Goal: Contribute content: Contribute content

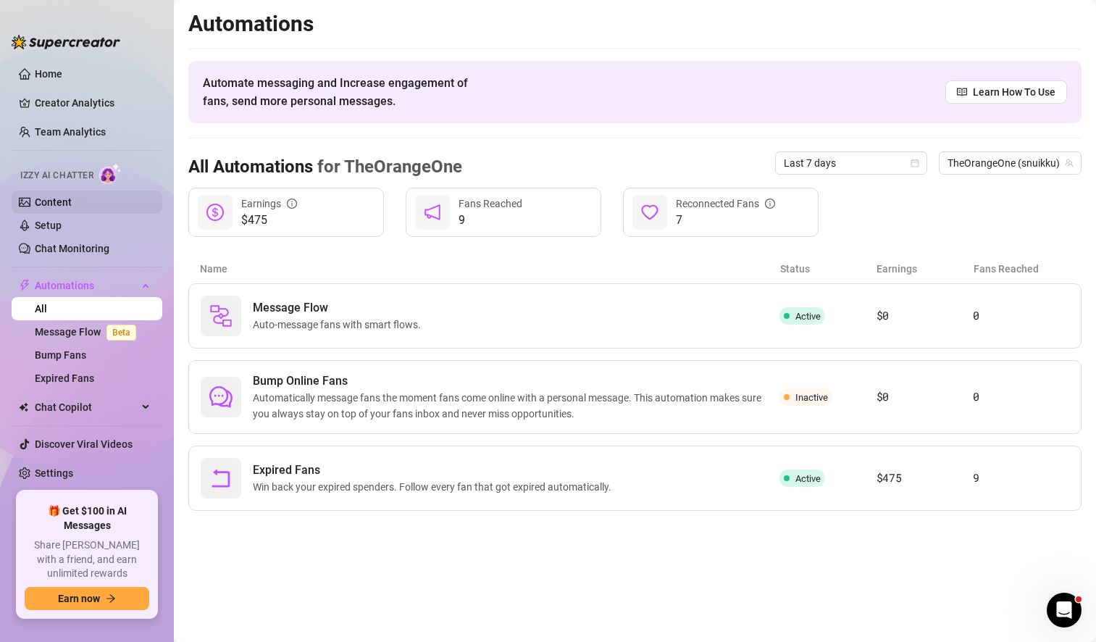
click at [72, 201] on link "Content" at bounding box center [53, 202] width 37 height 12
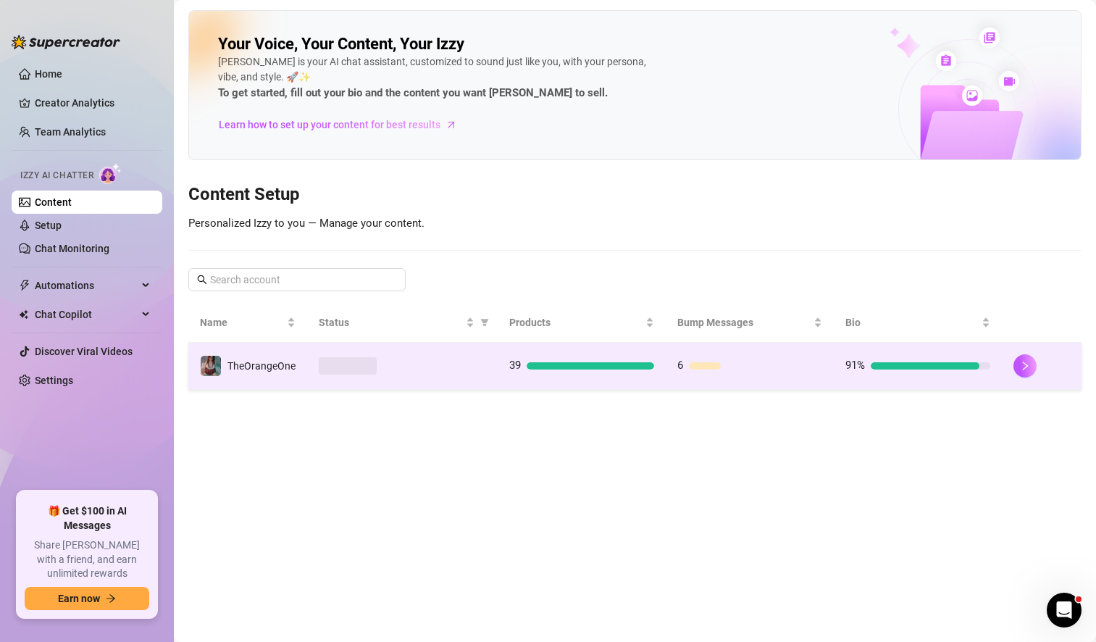
click at [458, 353] on td at bounding box center [402, 366] width 190 height 47
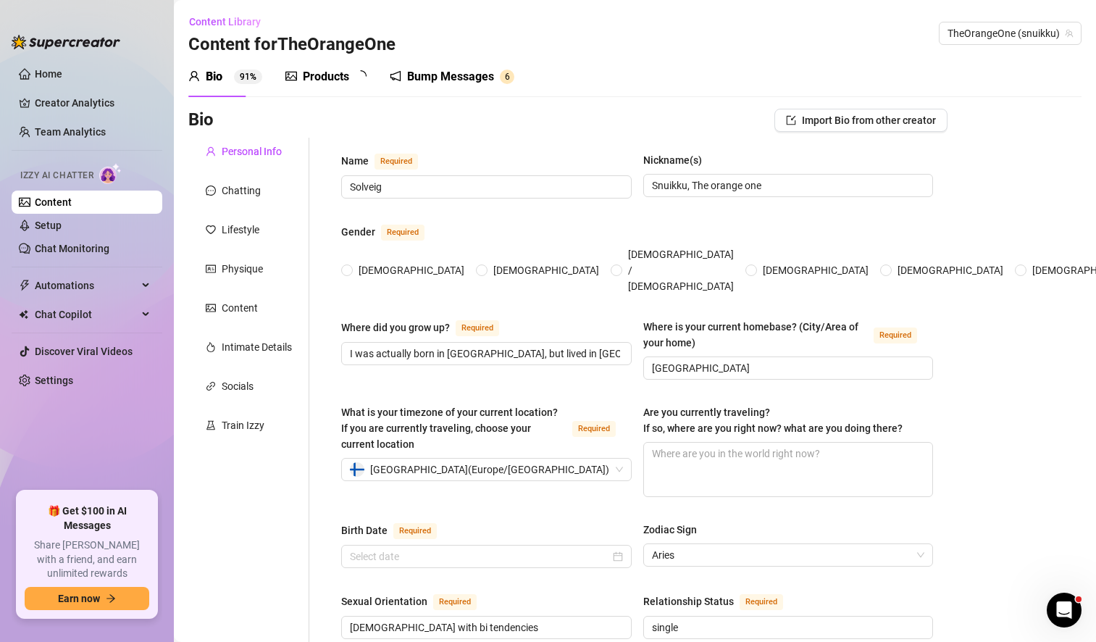
radio input "true"
type input "[DATE]"
click at [335, 78] on div "Products" at bounding box center [326, 76] width 46 height 17
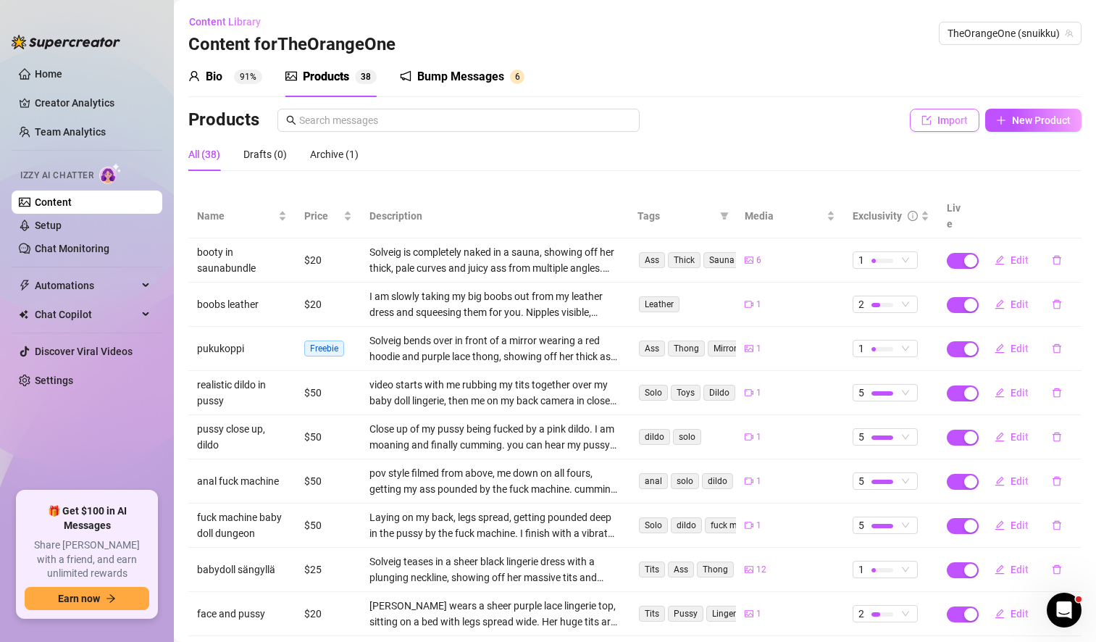
click at [937, 120] on span "Import" at bounding box center [952, 120] width 30 height 12
type textarea "Type your message here..."
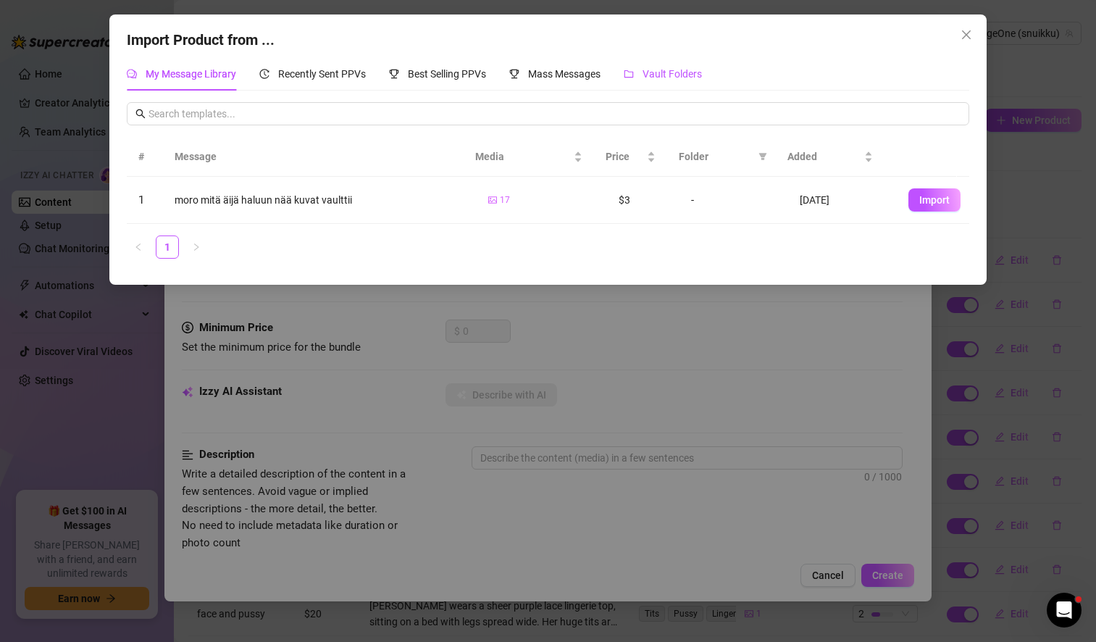
click at [688, 70] on span "Vault Folders" at bounding box center [671, 74] width 59 height 12
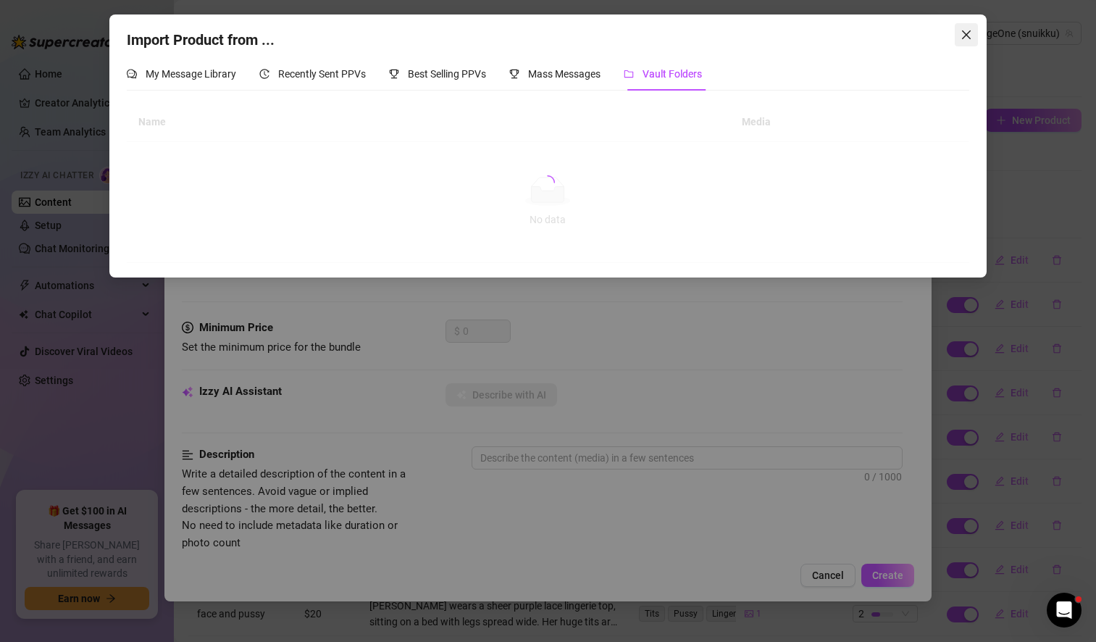
click at [967, 31] on icon "close" at bounding box center [966, 35] width 12 height 12
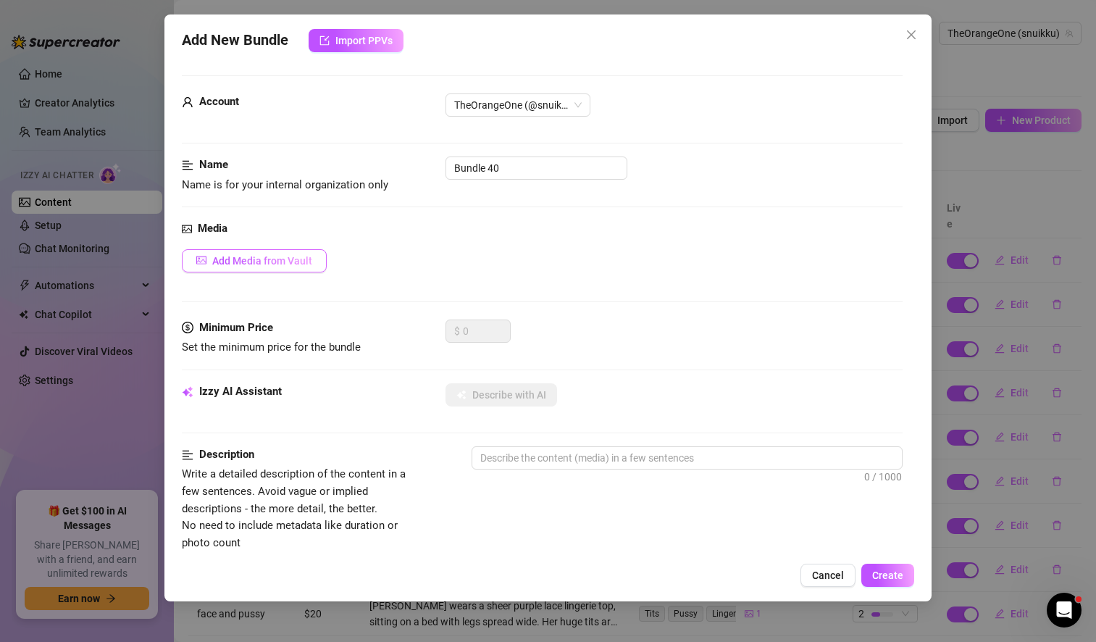
click at [278, 264] on span "Add Media from Vault" at bounding box center [262, 261] width 100 height 12
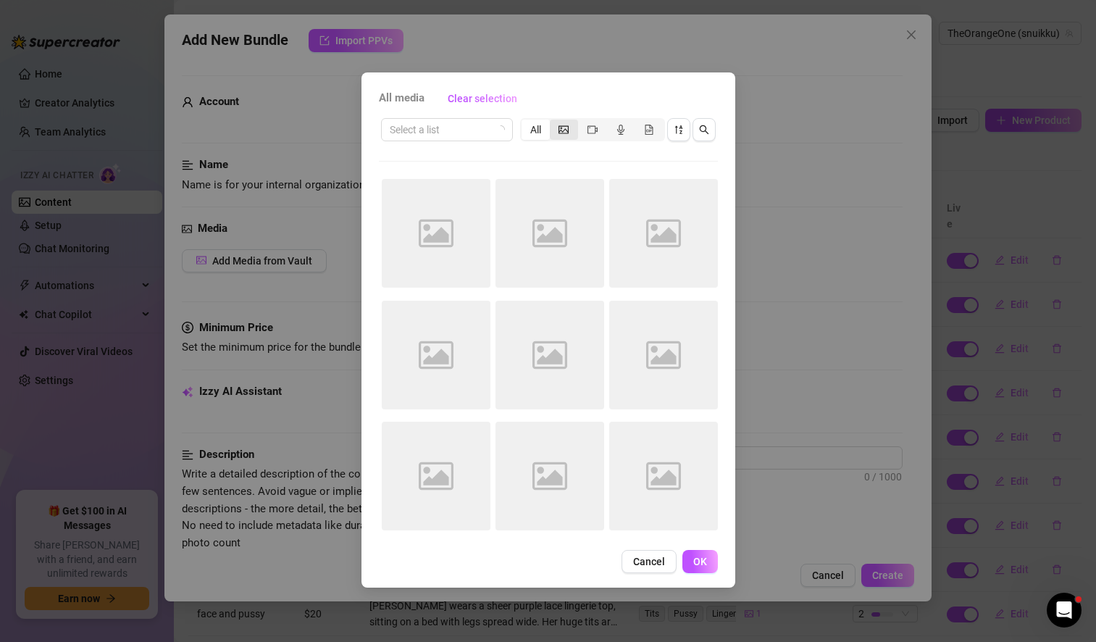
click at [564, 130] on icon "picture" at bounding box center [563, 130] width 10 height 10
click at [553, 122] on input "segmented control" at bounding box center [553, 122] width 0 height 0
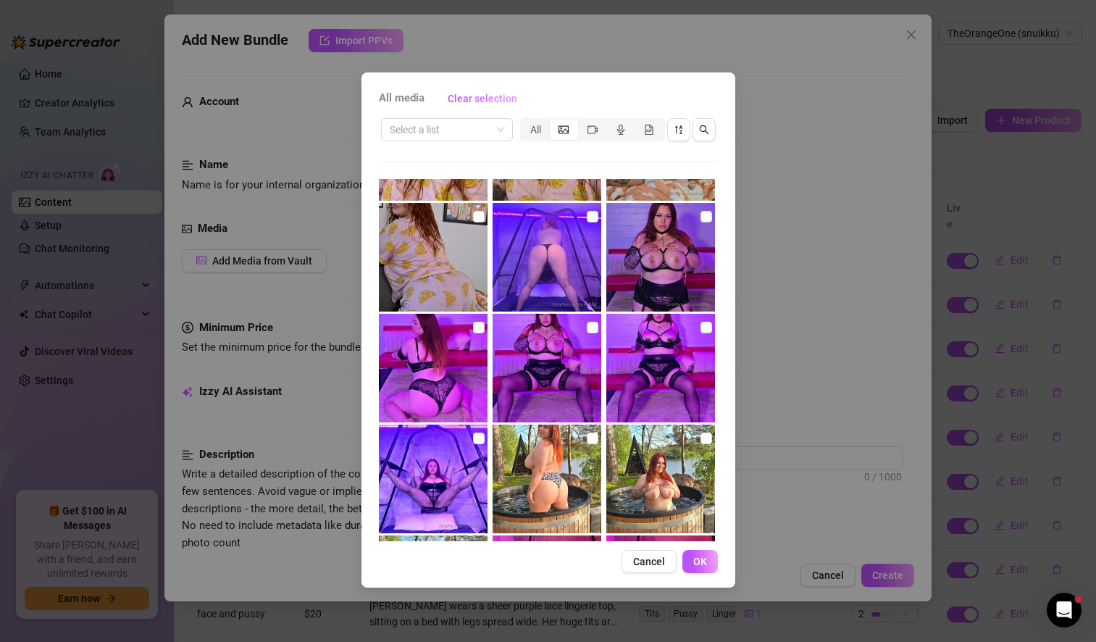
scroll to position [6048, 0]
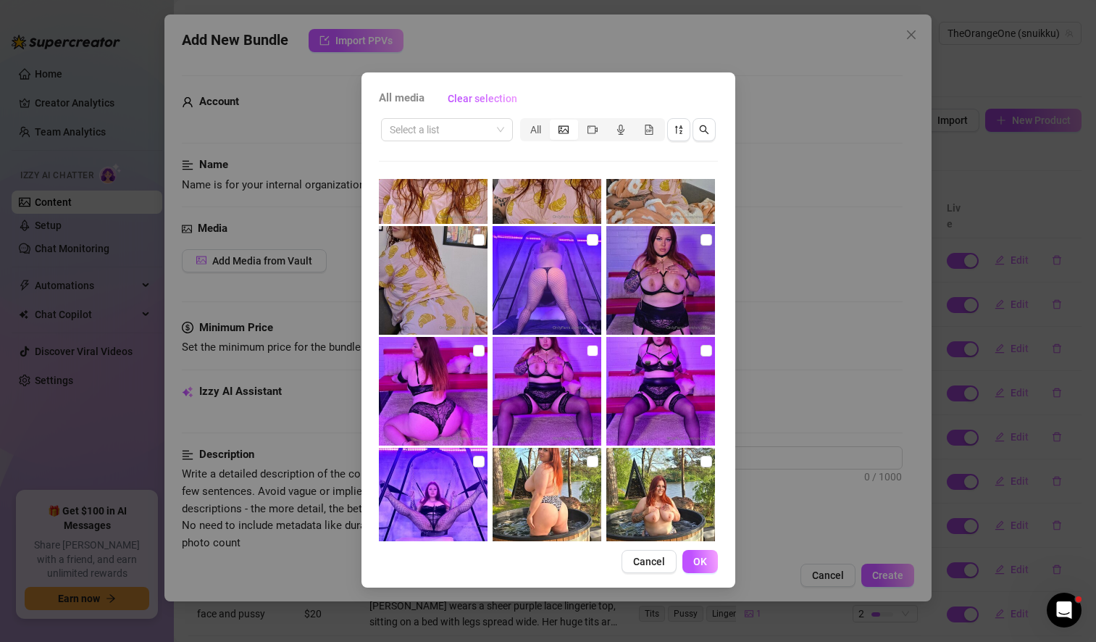
click at [587, 348] on input "checkbox" at bounding box center [593, 351] width 12 height 12
checkbox input "true"
click at [477, 351] on input "checkbox" at bounding box center [479, 351] width 12 height 12
checkbox input "true"
click at [700, 241] on input "checkbox" at bounding box center [706, 240] width 12 height 12
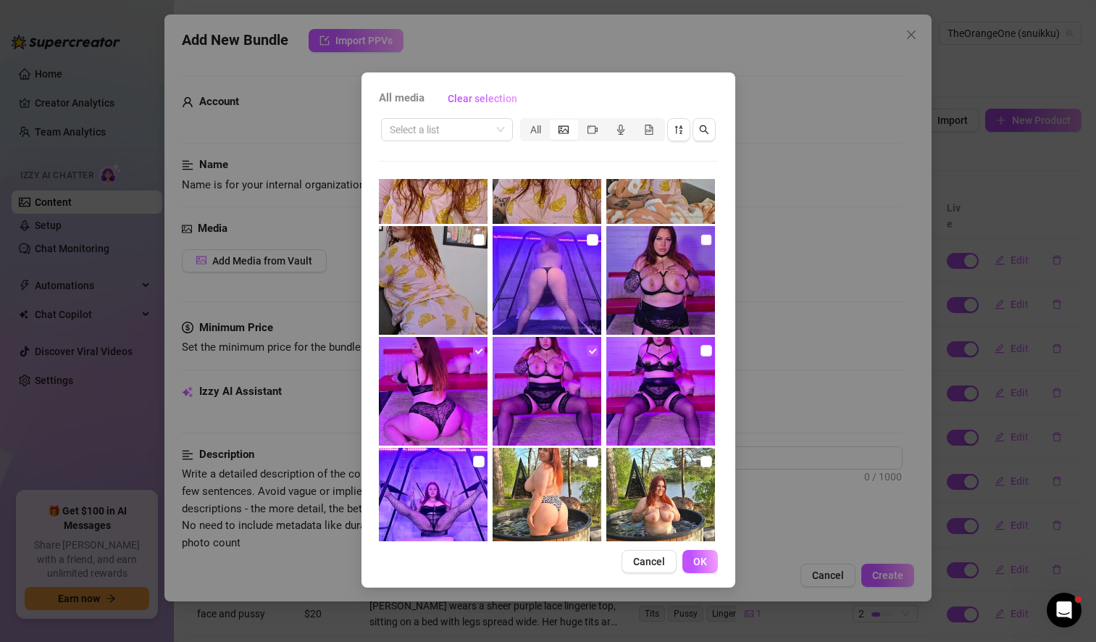
checkbox input "true"
click at [697, 562] on span "OK" at bounding box center [700, 562] width 14 height 12
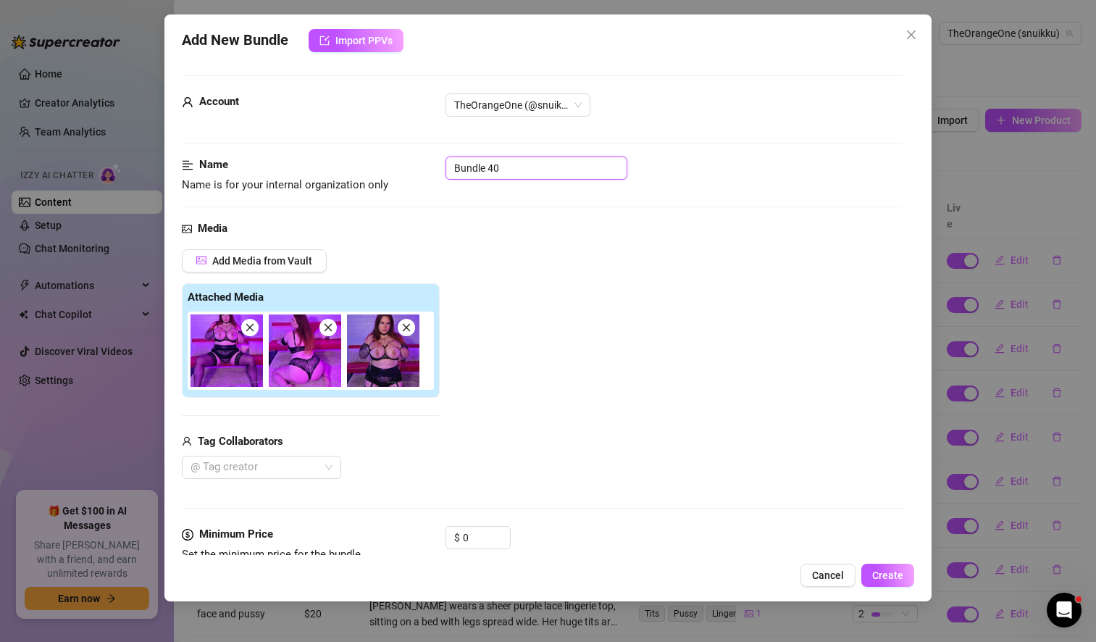
drag, startPoint x: 520, startPoint y: 164, endPoint x: 427, endPoint y: 162, distance: 92.7
click at [427, 162] on div "Name Name is for your internal organization only Bundle 40" at bounding box center [542, 174] width 721 height 37
type input "s"
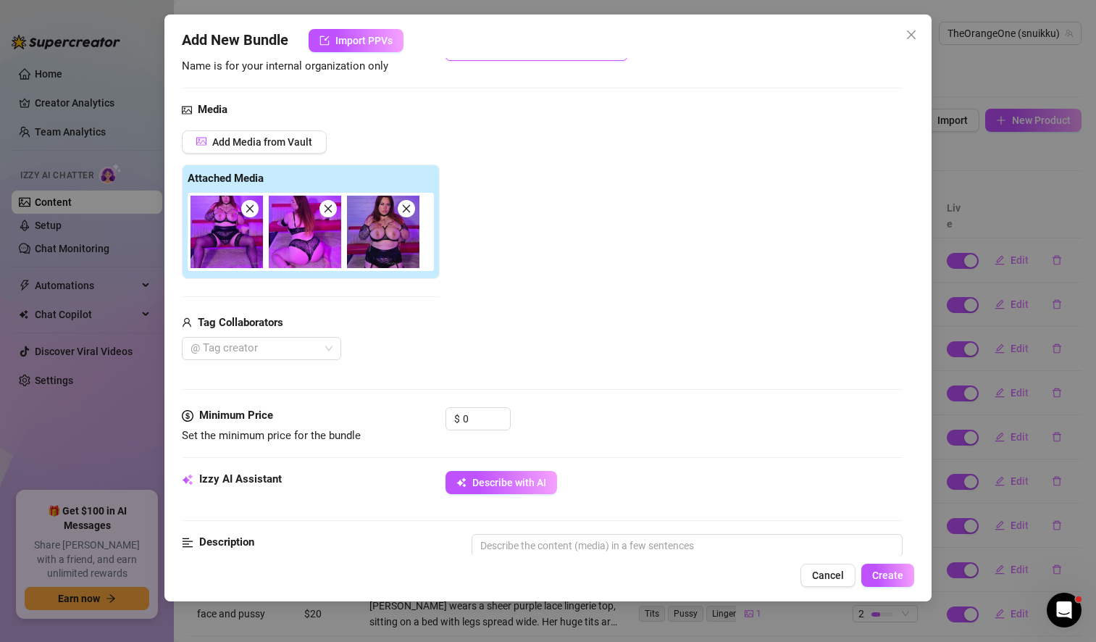
scroll to position [121, 0]
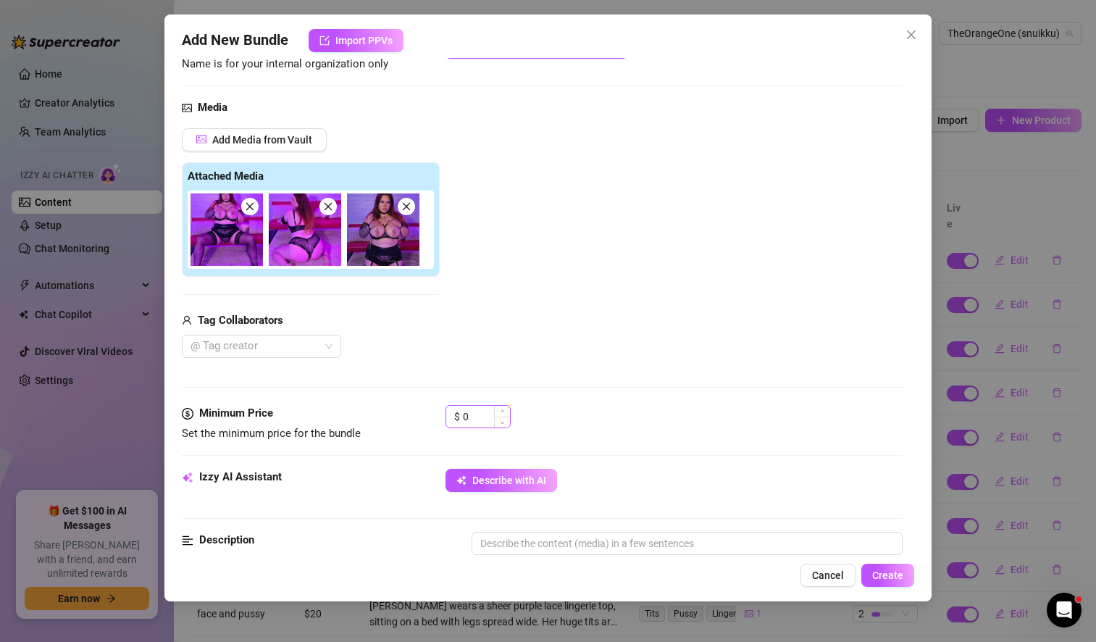
type input "90s studio tisu"
click at [476, 420] on input "0" at bounding box center [486, 417] width 47 height 22
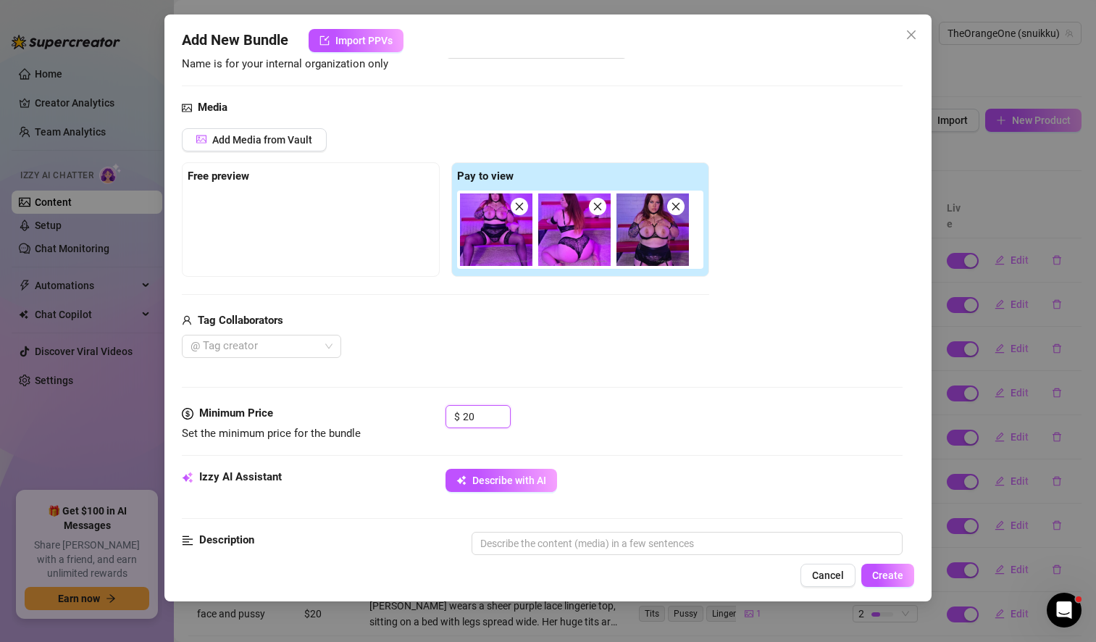
type input "20"
click at [609, 435] on div "$ 20" at bounding box center [673, 423] width 457 height 36
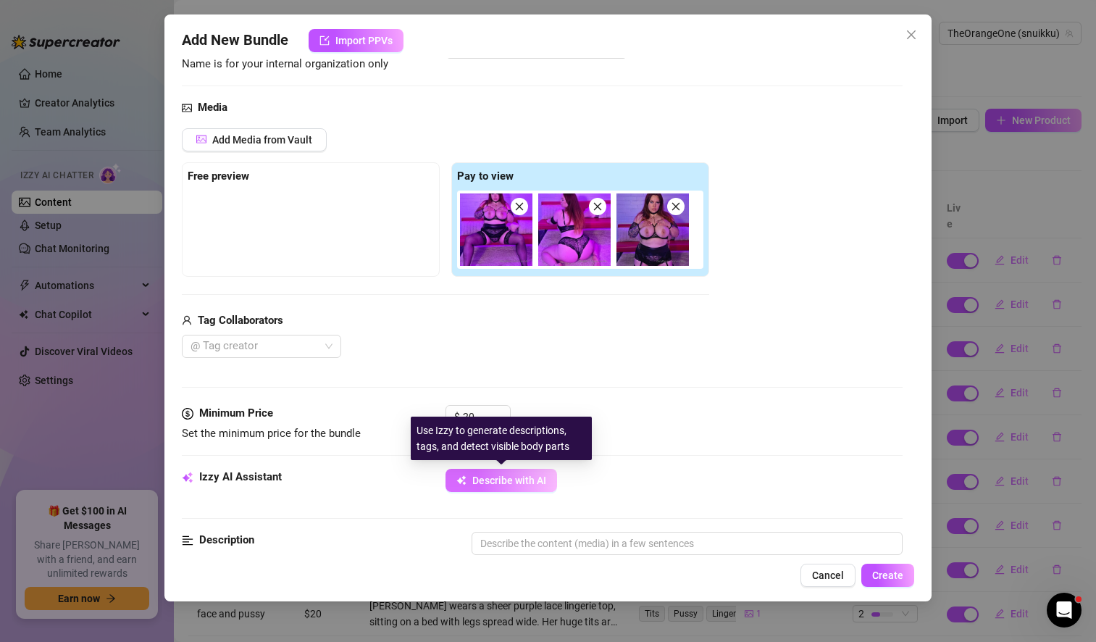
click at [518, 485] on span "Describe with AI" at bounding box center [509, 480] width 74 height 12
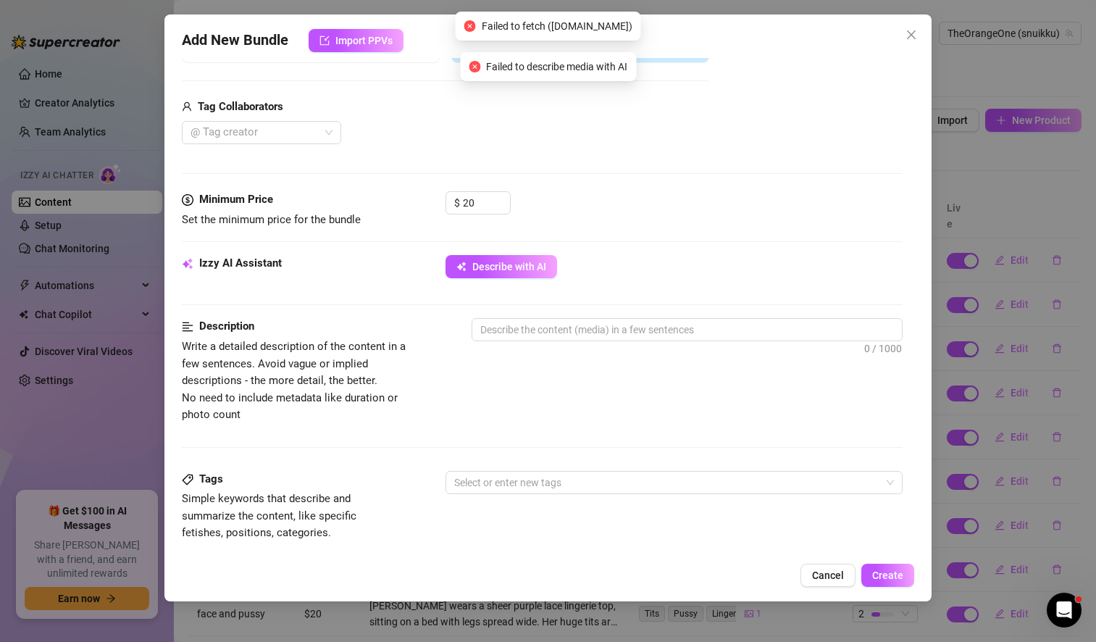
scroll to position [338, 0]
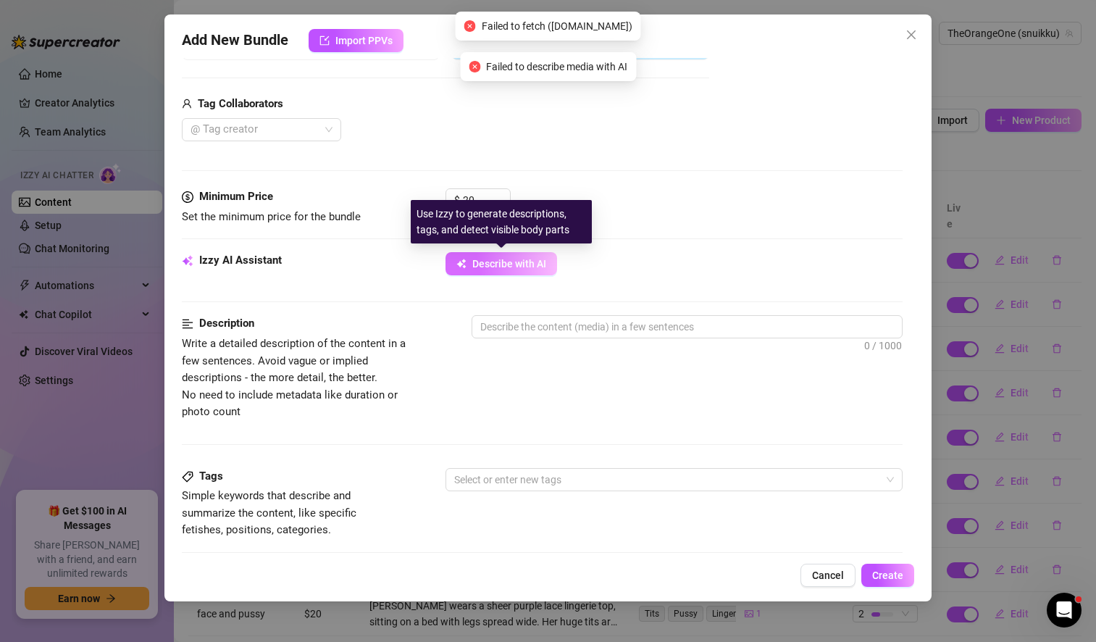
click at [507, 261] on span "Describe with AI" at bounding box center [509, 264] width 74 height 12
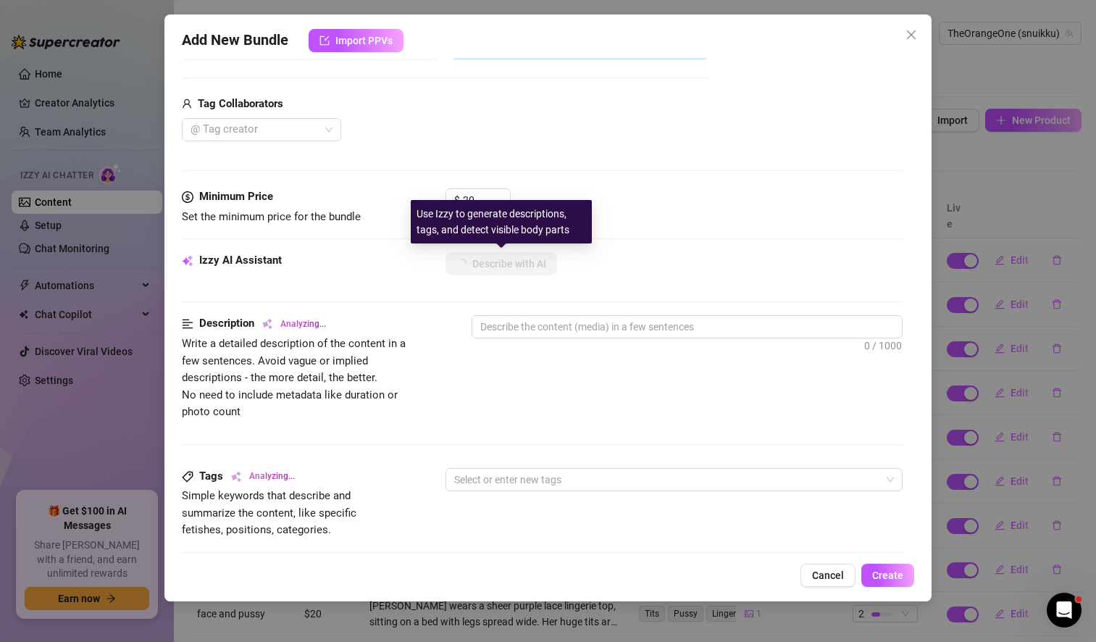
type textarea "Solveig"
type textarea "Solveig teases"
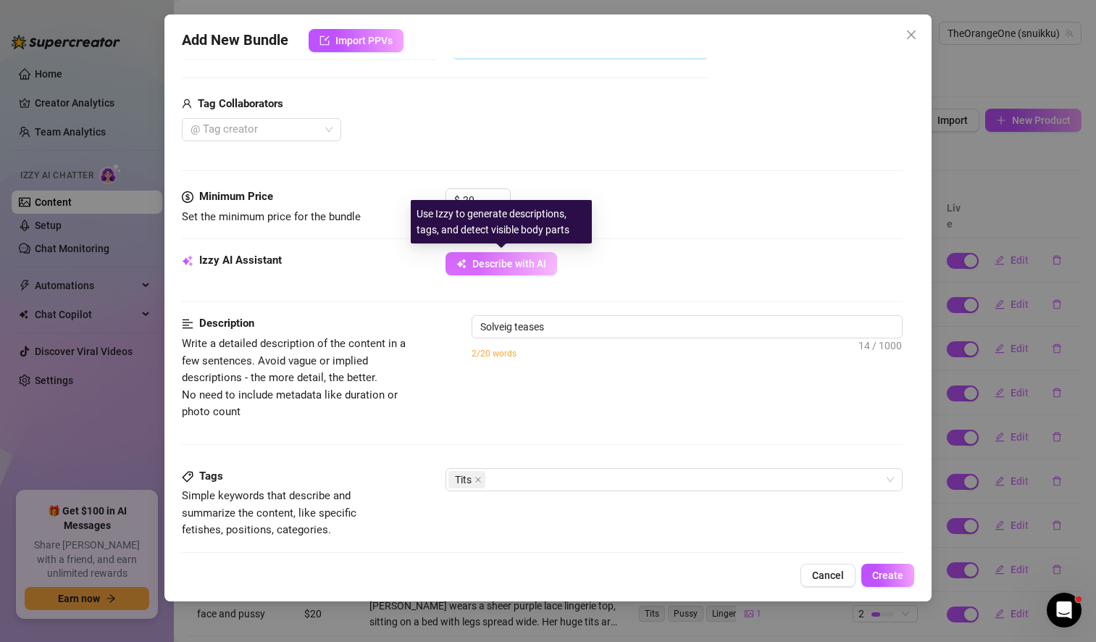
type textarea "Solveig teases in"
type textarea "Solveig teases in a"
type textarea "Solveig teases in a black"
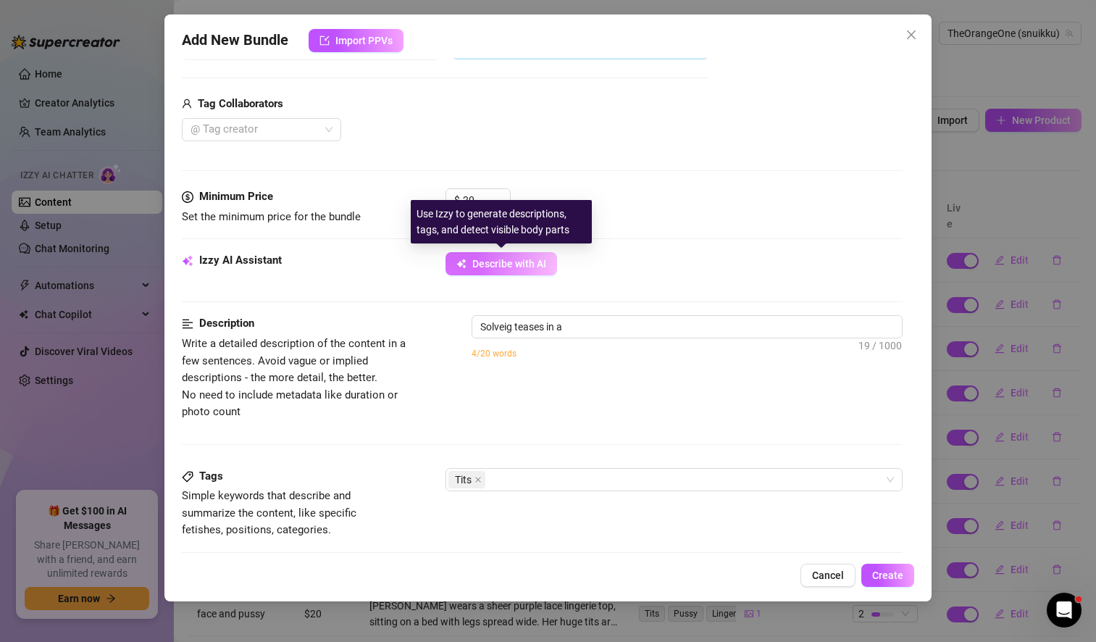
type textarea "Solveig teases in a black"
type textarea "Solveig teases in a black lace"
type textarea "Solveig teases in a black lace lingerie"
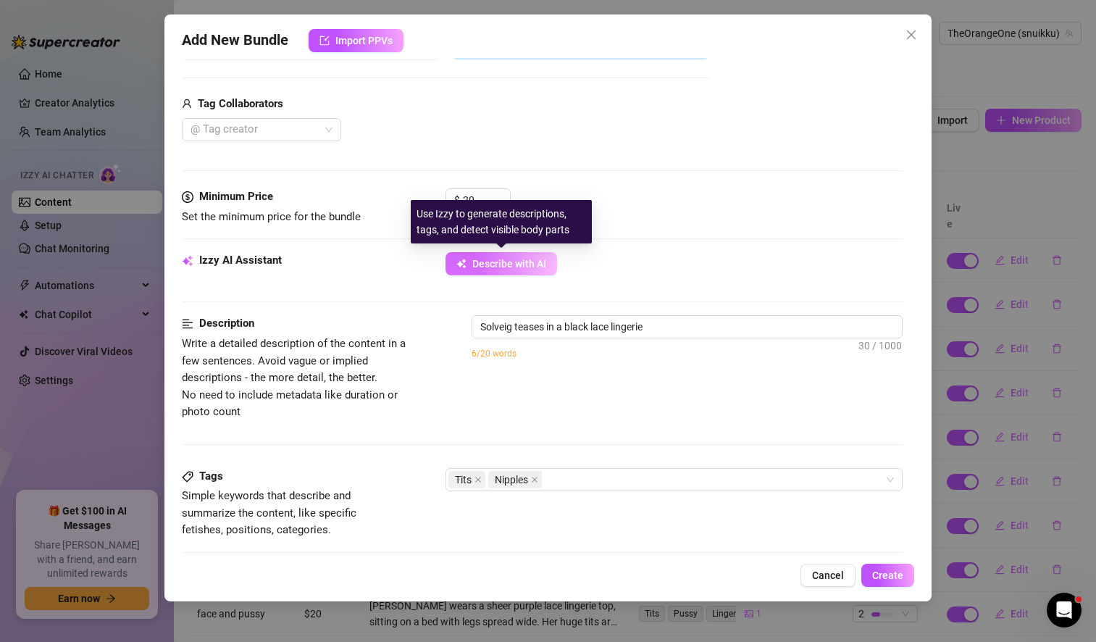
type textarea "Solveig teases in a black lace lingerie set"
type textarea "Solveig teases in a black lace lingerie set with"
type textarea "Solveig teases in a black lace lingerie set with garter"
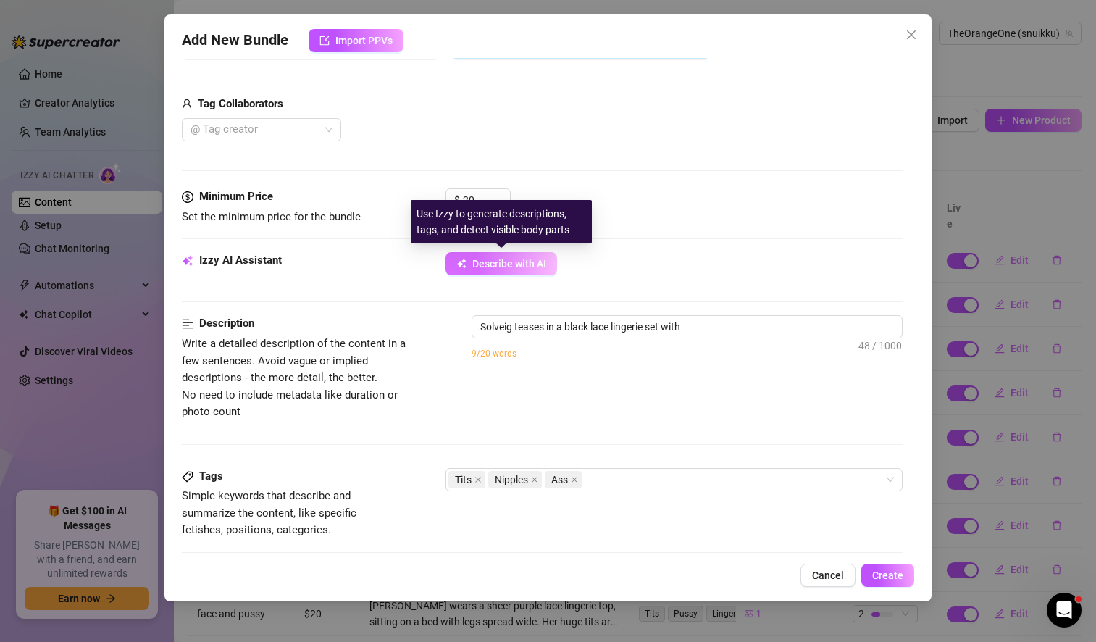
type textarea "Solveig teases in a black lace lingerie set with garter"
type textarea "Solveig teases in a black lace lingerie set with garter straps"
type textarea "Solveig teases in a black lace lingerie set with garter straps and"
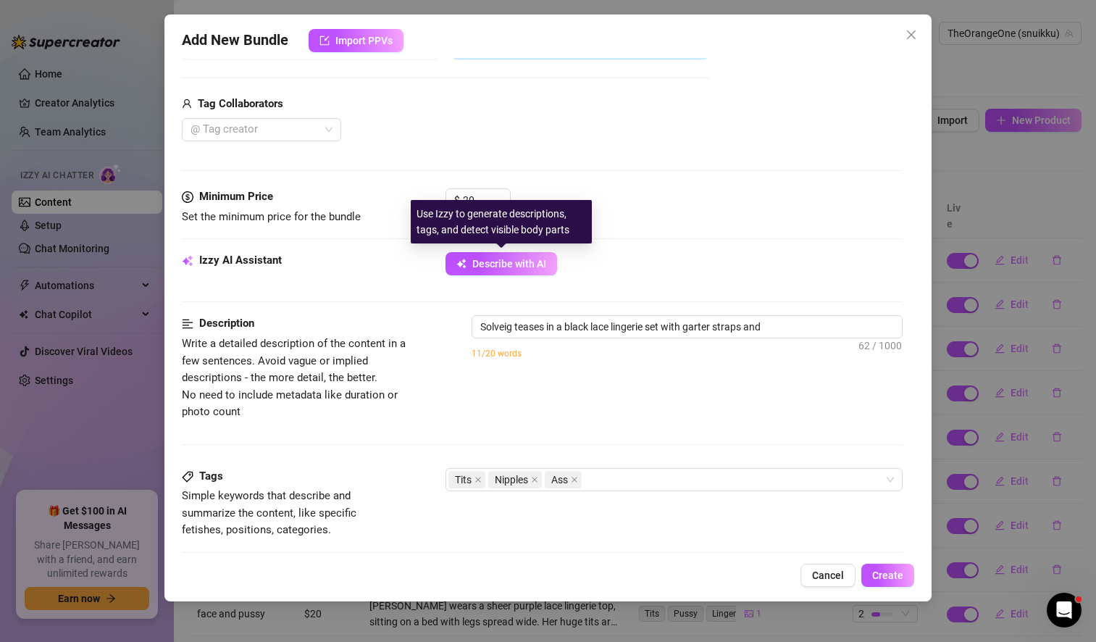
type textarea "Solveig teases in a black lace lingerie set with garter straps and thigh-high"
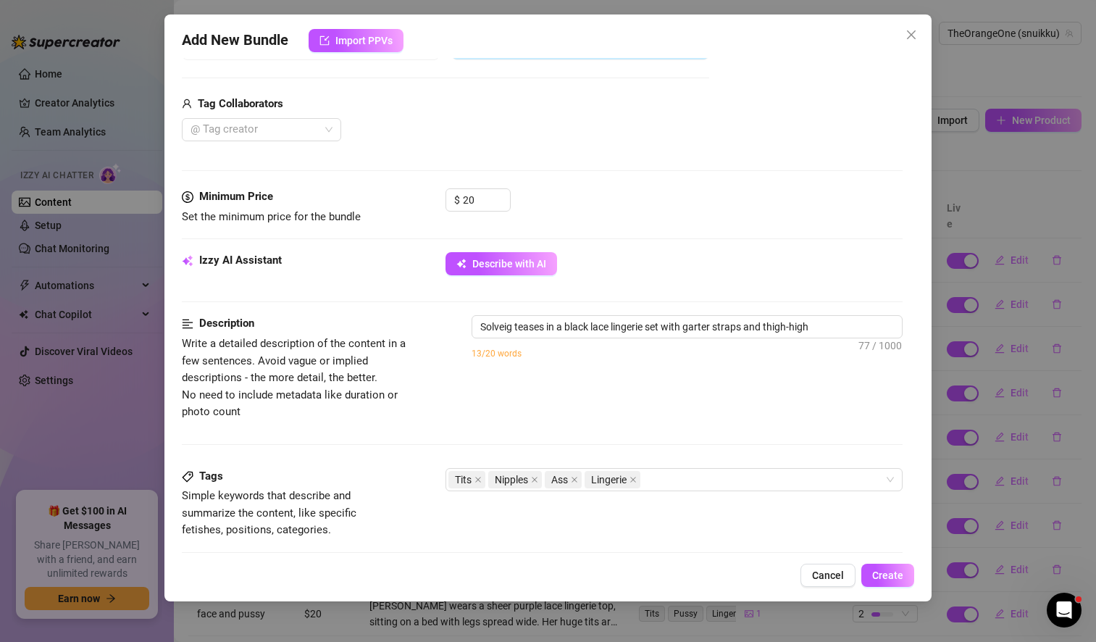
type textarea "Solveig teases in a black lace lingerie set with garter straps and thigh-high s…"
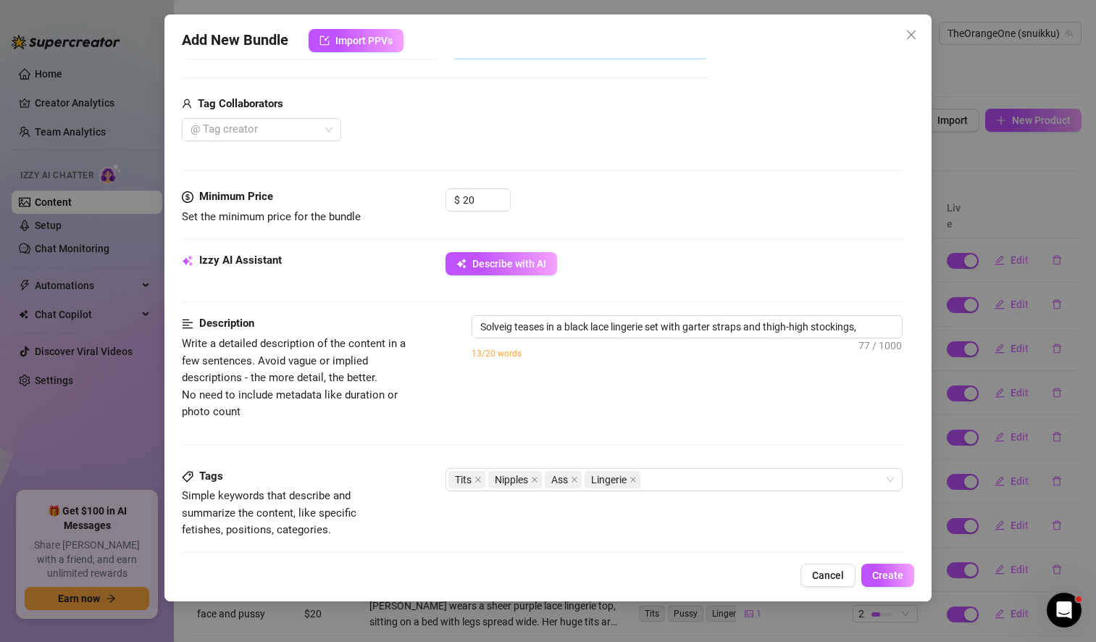
type textarea "Solveig teases in a black lace lingerie set with garter straps and thigh-high s…"
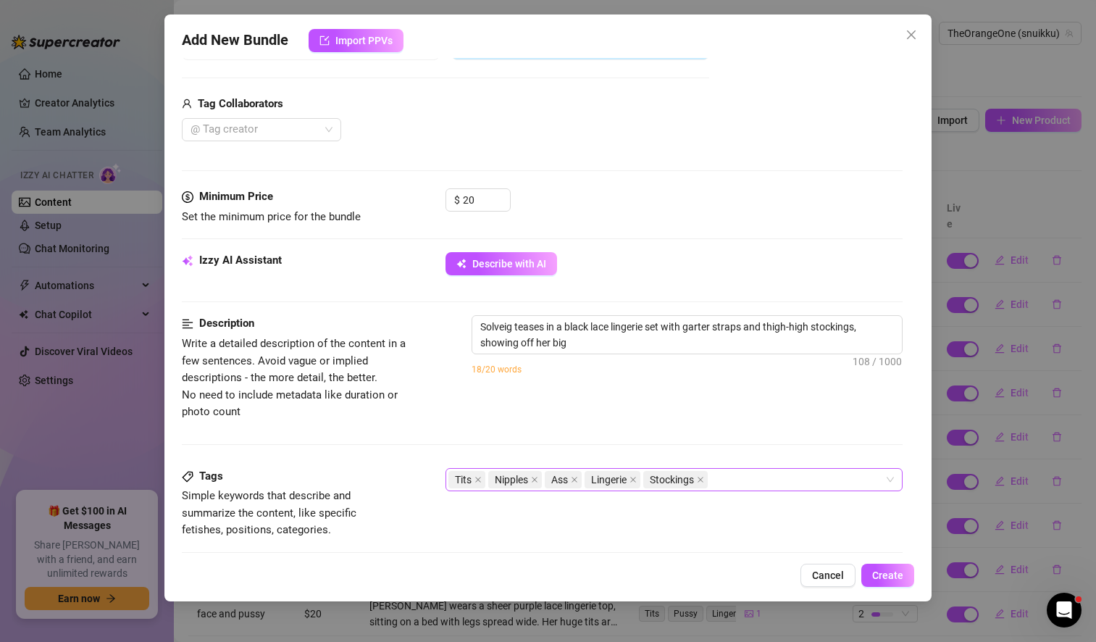
type textarea "Solveig teases in a black lace lingerie set with garter straps and thigh-high s…"
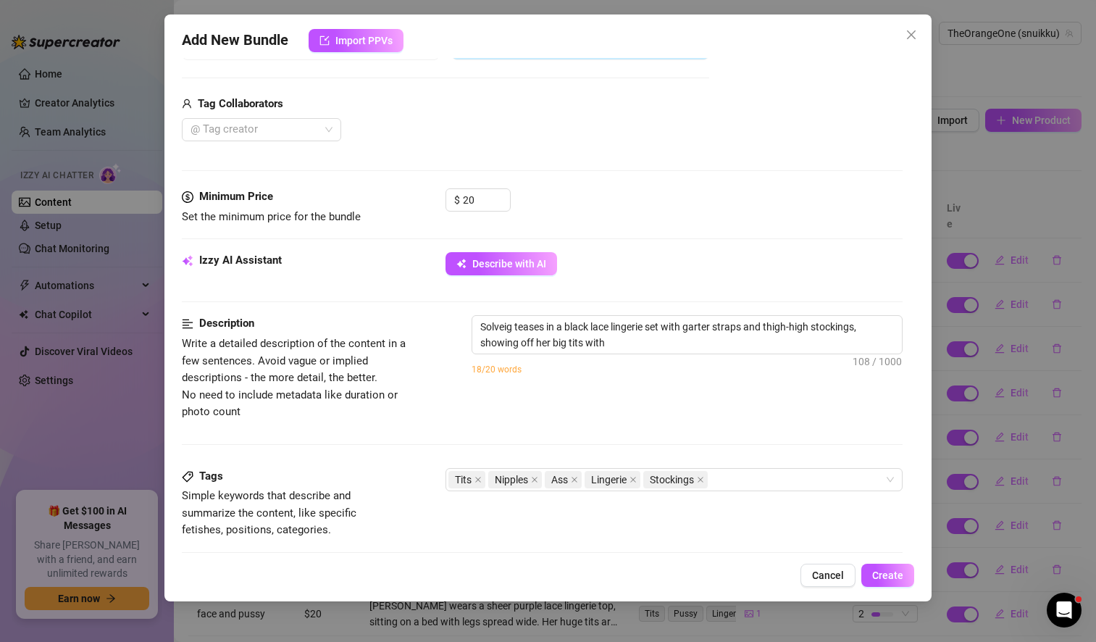
type textarea "Solveig teases in a black lace lingerie set with garter straps and thigh-high s…"
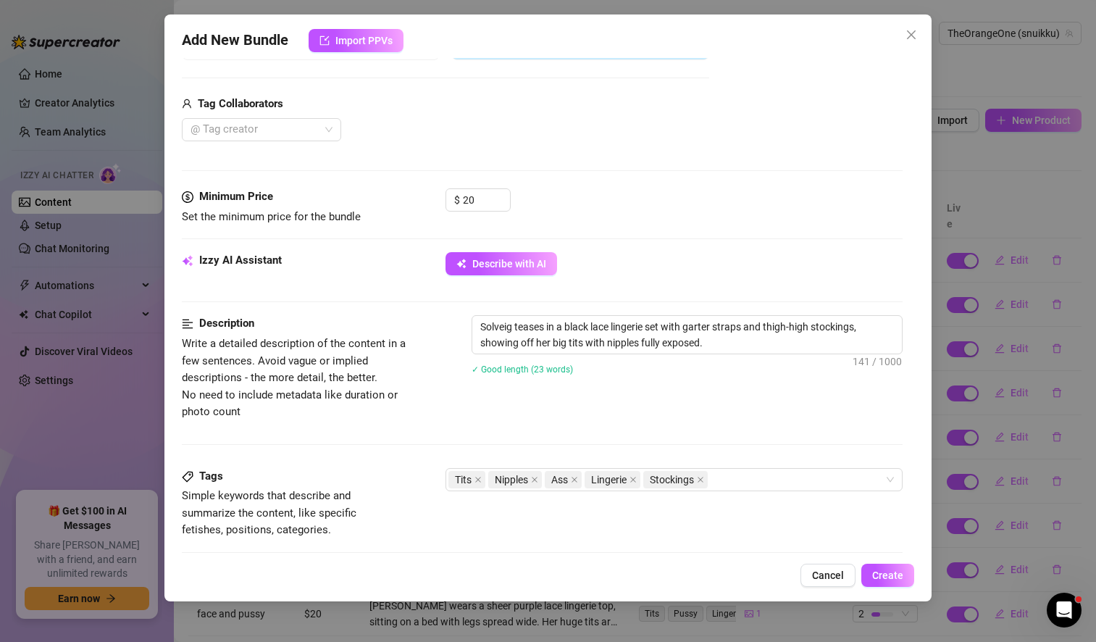
type textarea "Solveig teases in a black lace lingerie set with garter straps and thigh-high s…"
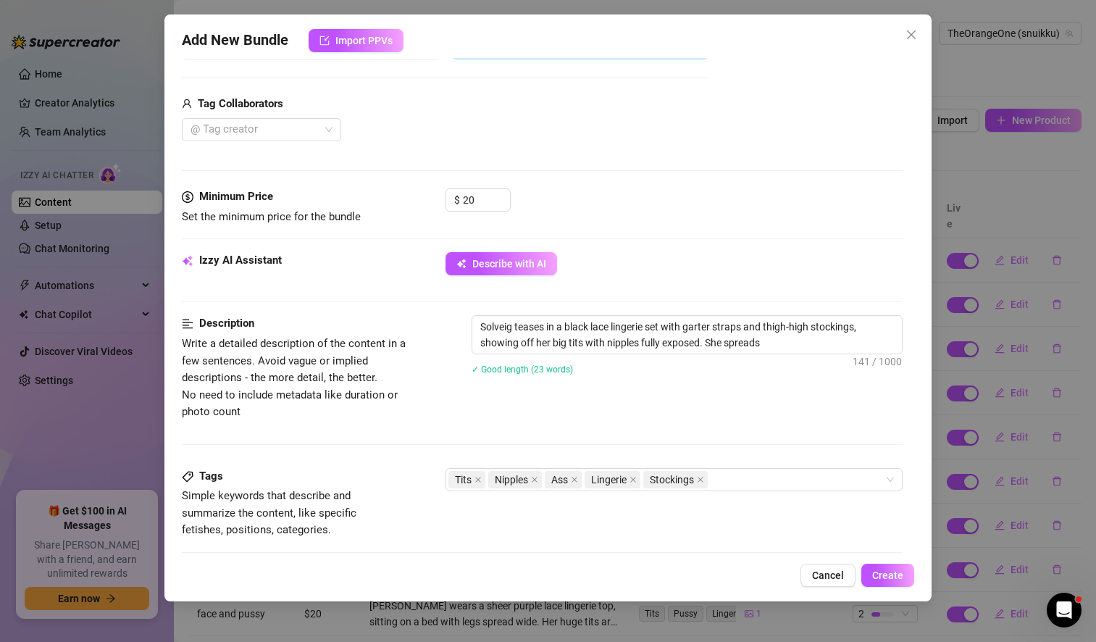
type textarea "Solveig teases in a black lace lingerie set with garter straps and thigh-high s…"
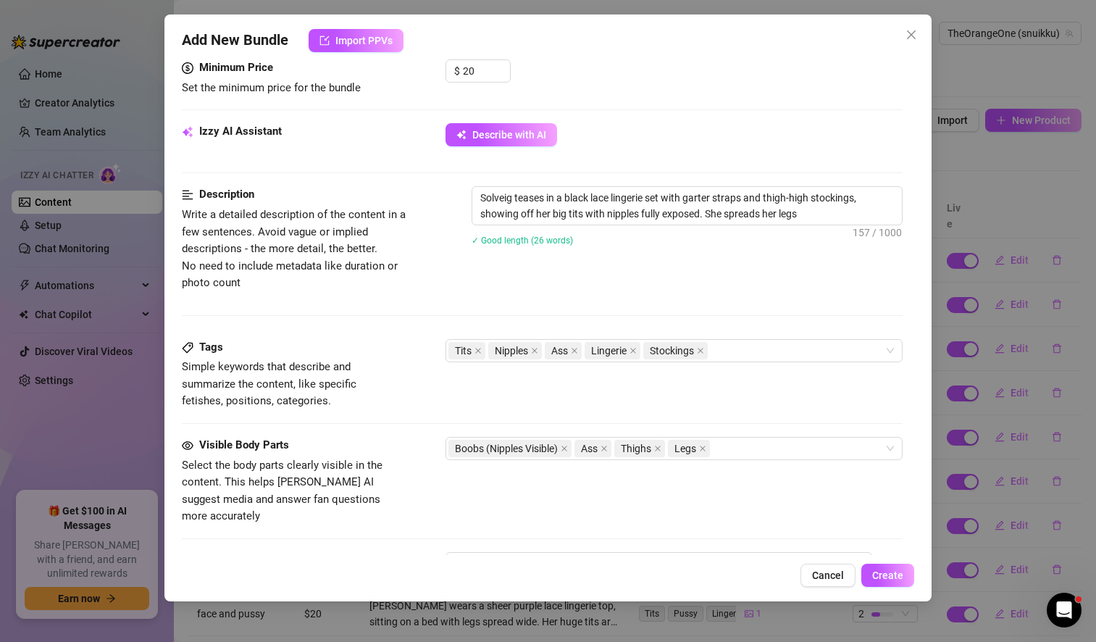
type textarea "Solveig teases in a black lace lingerie set with garter straps and thigh-high s…"
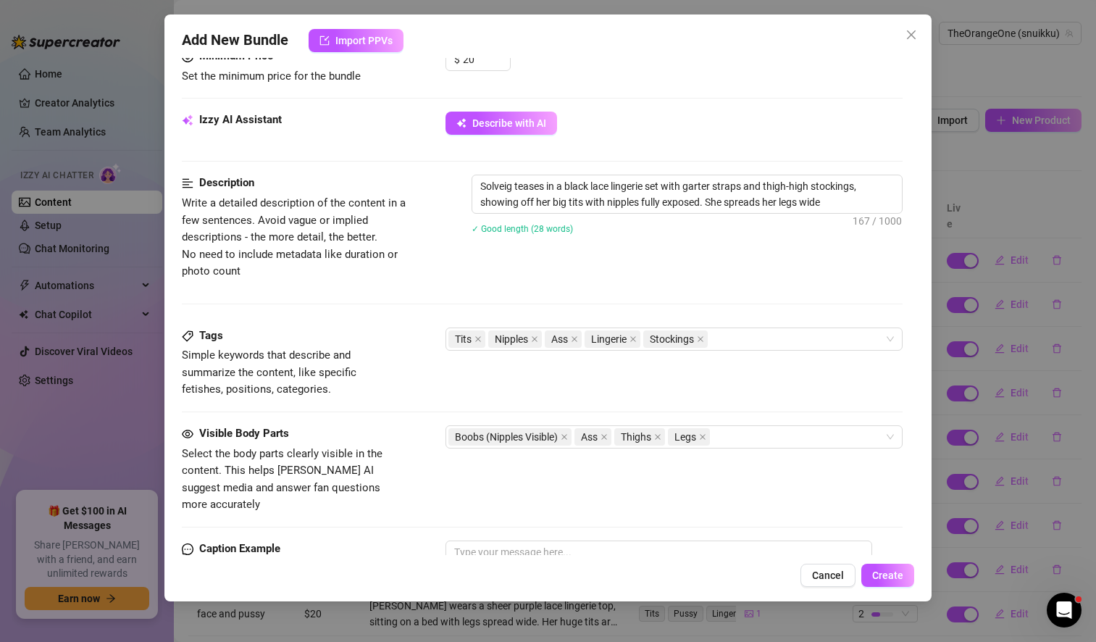
type textarea "Solveig teases in a black lace lingerie set with garter straps and thigh-high s…"
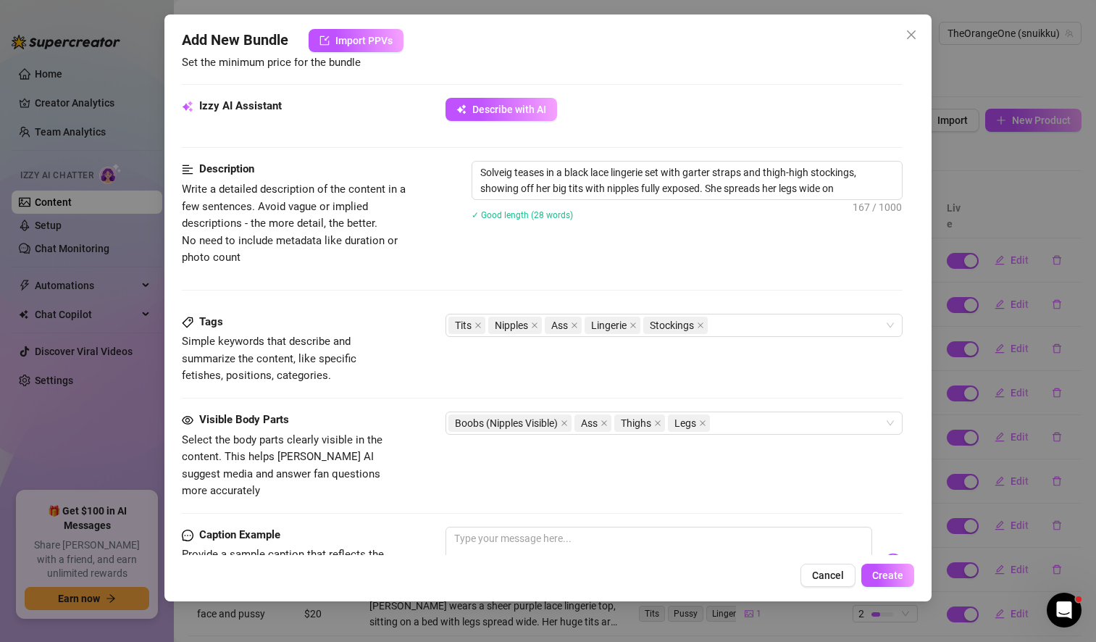
type textarea "Solveig teases in a black lace lingerie set with garter straps and thigh-high s…"
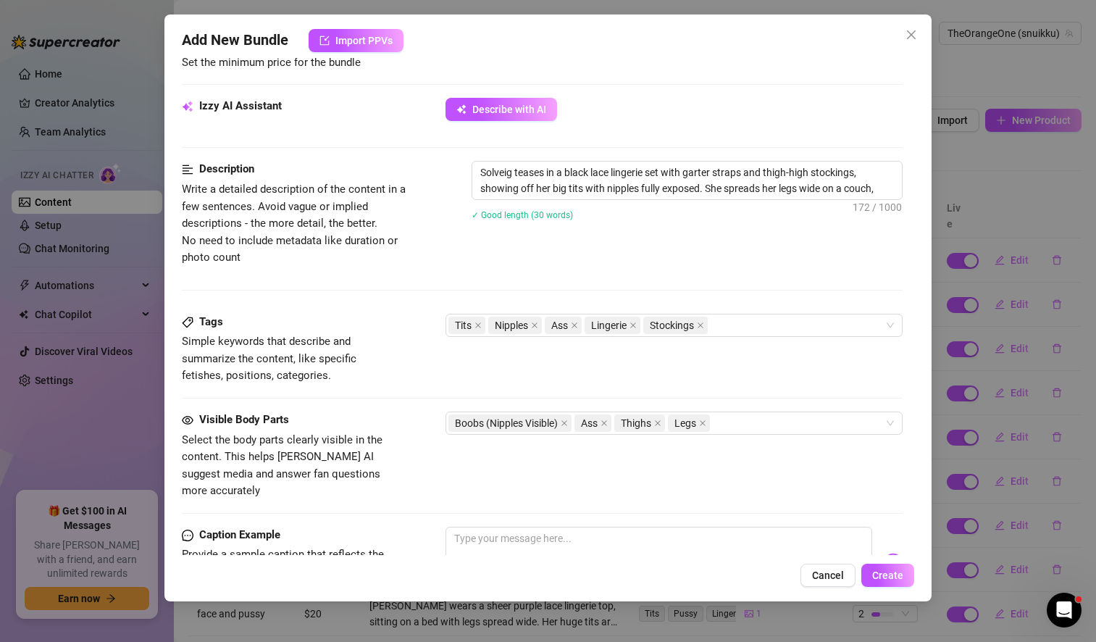
type textarea "Solveig teases in a black lace lingerie set with garter straps and thigh-high s…"
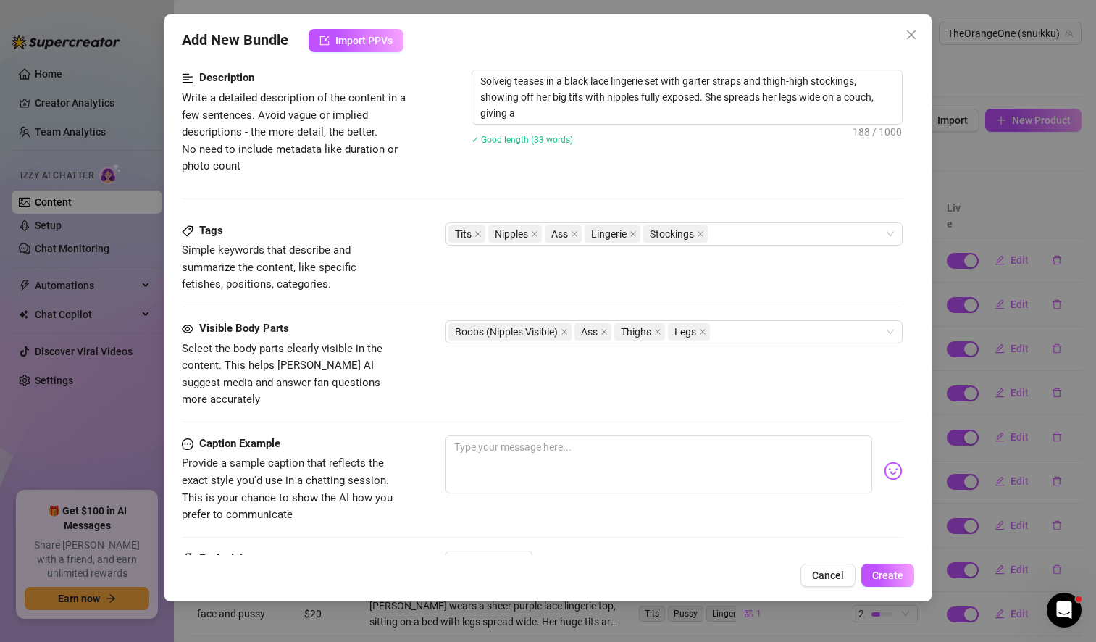
type textarea "Solveig teases in a black lace lingerie set with garter straps and thigh-high s…"
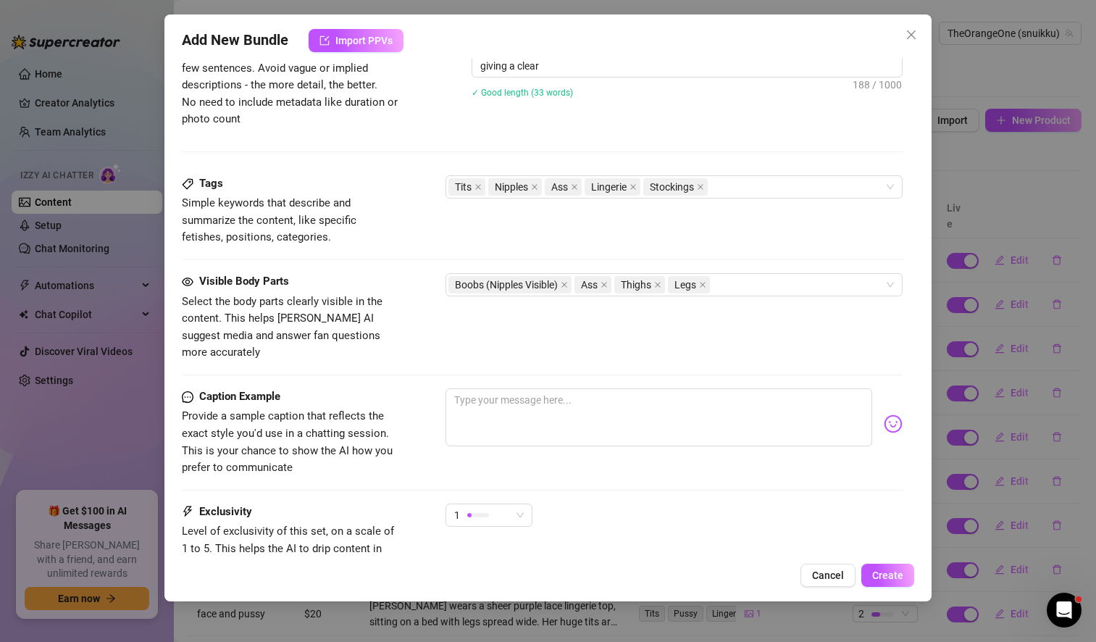
type textarea "Solveig teases in a black lace lingerie set with garter straps and thigh-high s…"
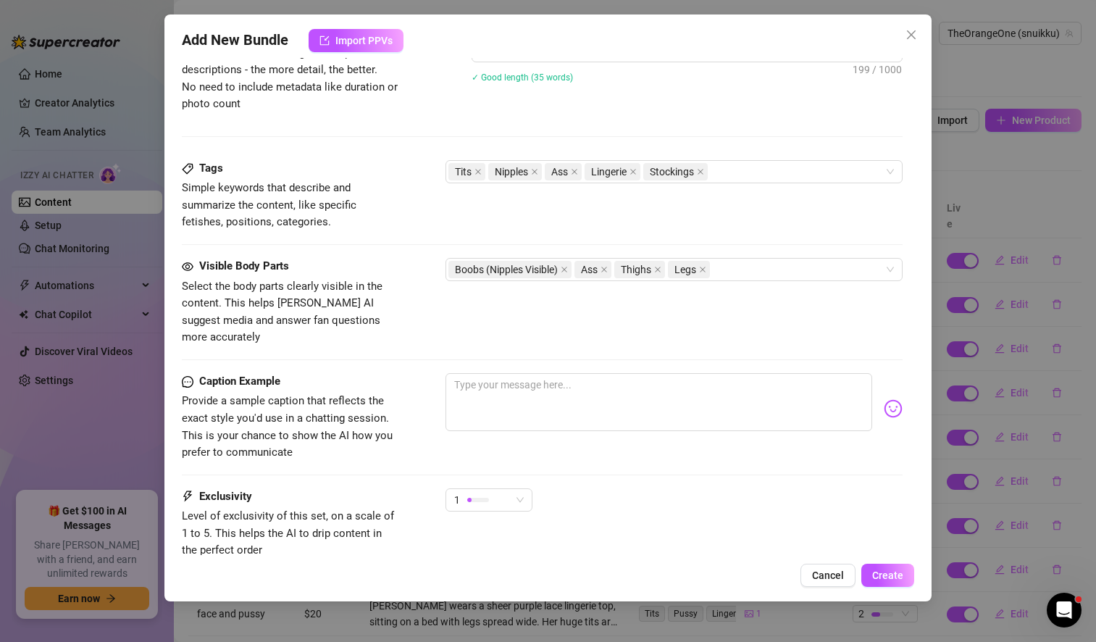
type textarea "Solveig teases in a black lace lingerie set with garter straps and thigh-high s…"
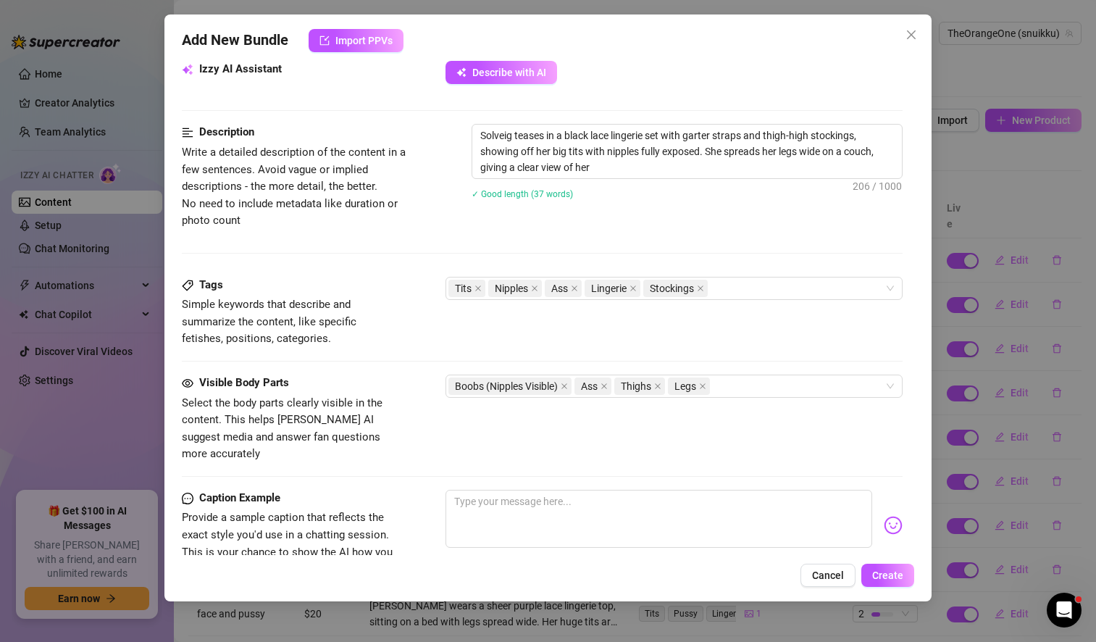
type textarea "Solveig teases in a black lace lingerie set with garter straps and thigh-high s…"
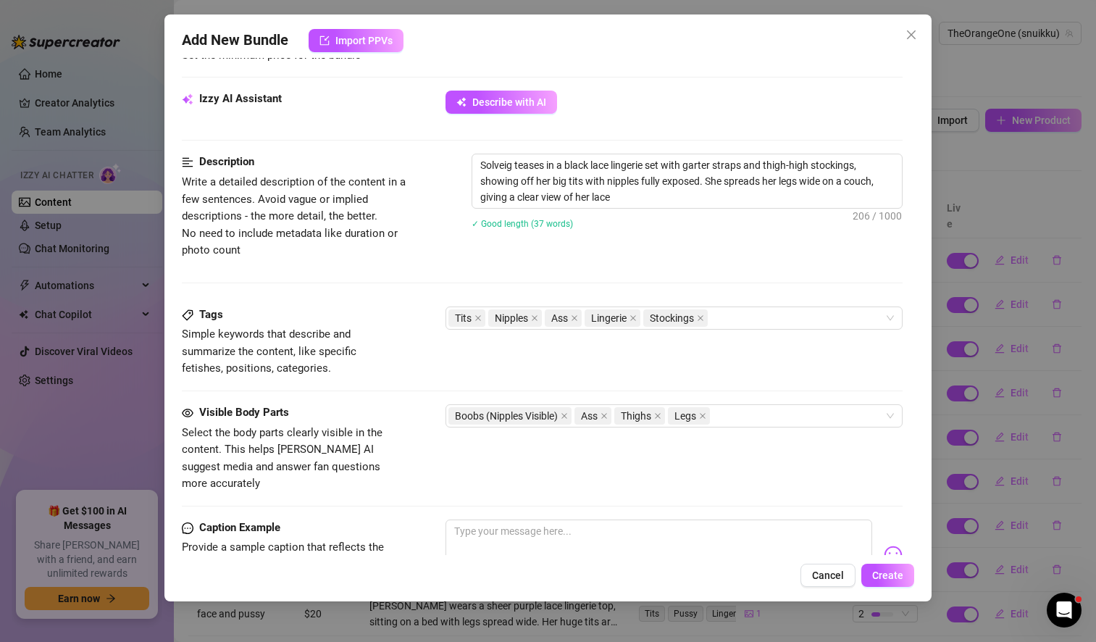
type textarea "Solveig teases in a black lace lingerie set with garter straps and thigh-high s…"
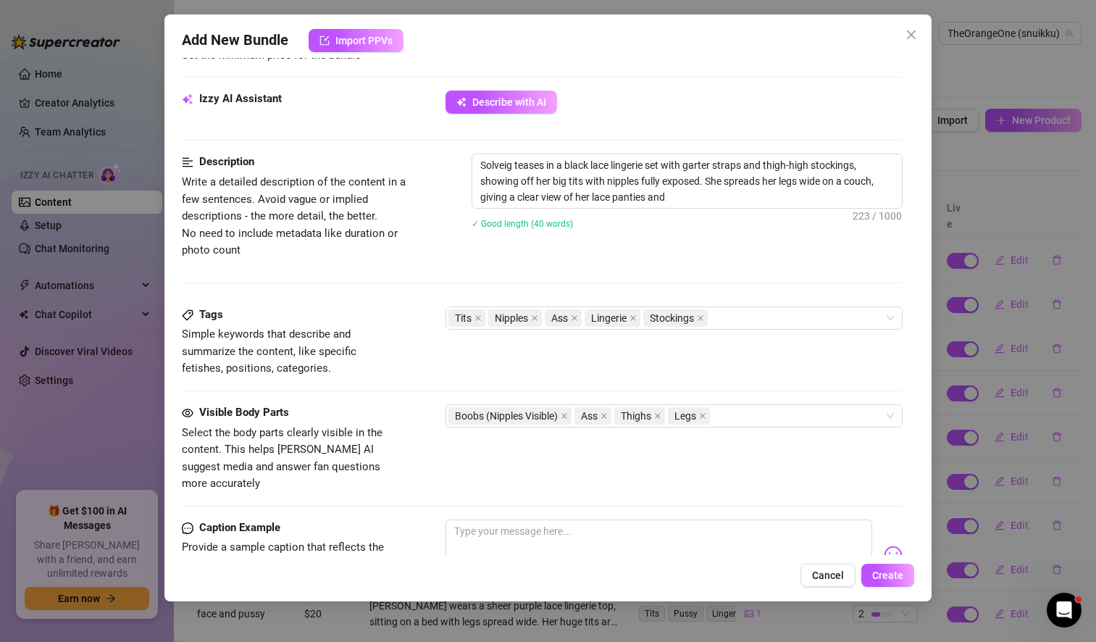
type textarea "Solveig teases in a black lace lingerie set with garter straps and thigh-high s…"
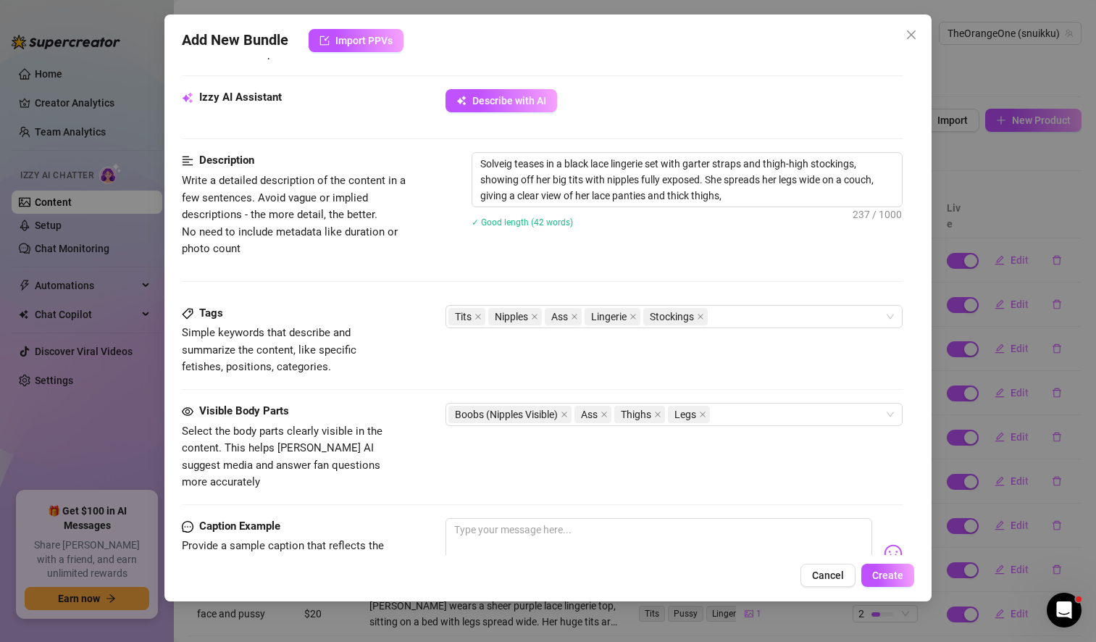
type textarea "Solveig teases in a black lace lingerie set with garter straps and thigh-high s…"
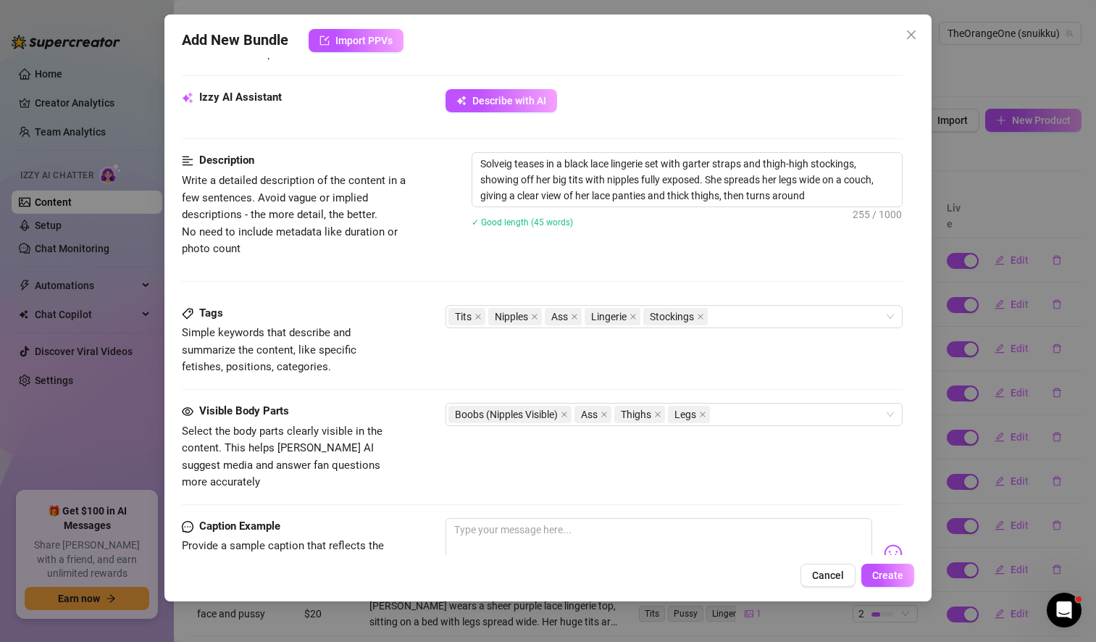
type textarea "Solveig teases in a black lace lingerie set with garter straps and thigh-high s…"
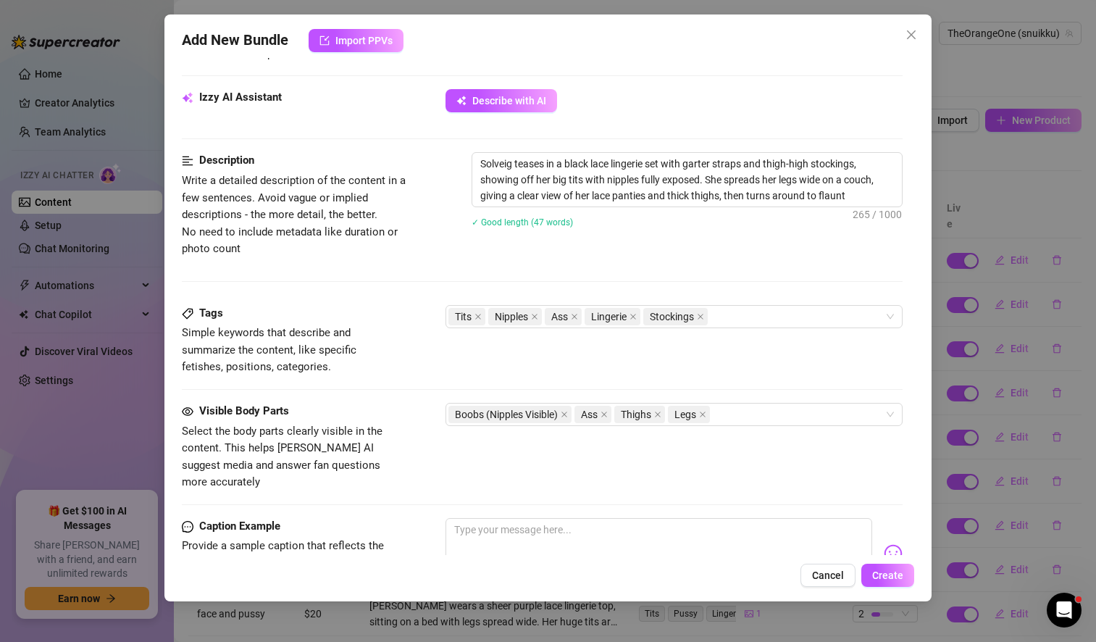
type textarea "Solveig teases in a black lace lingerie set with garter straps and thigh-high s…"
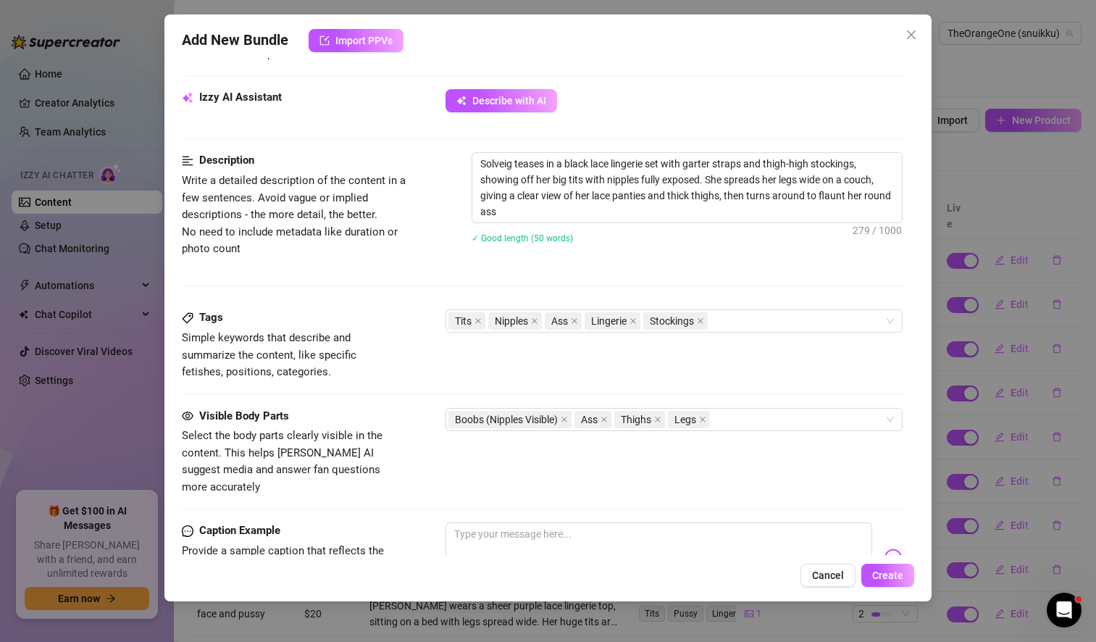
type textarea "Solveig teases in a black lace lingerie set with garter straps and thigh-high s…"
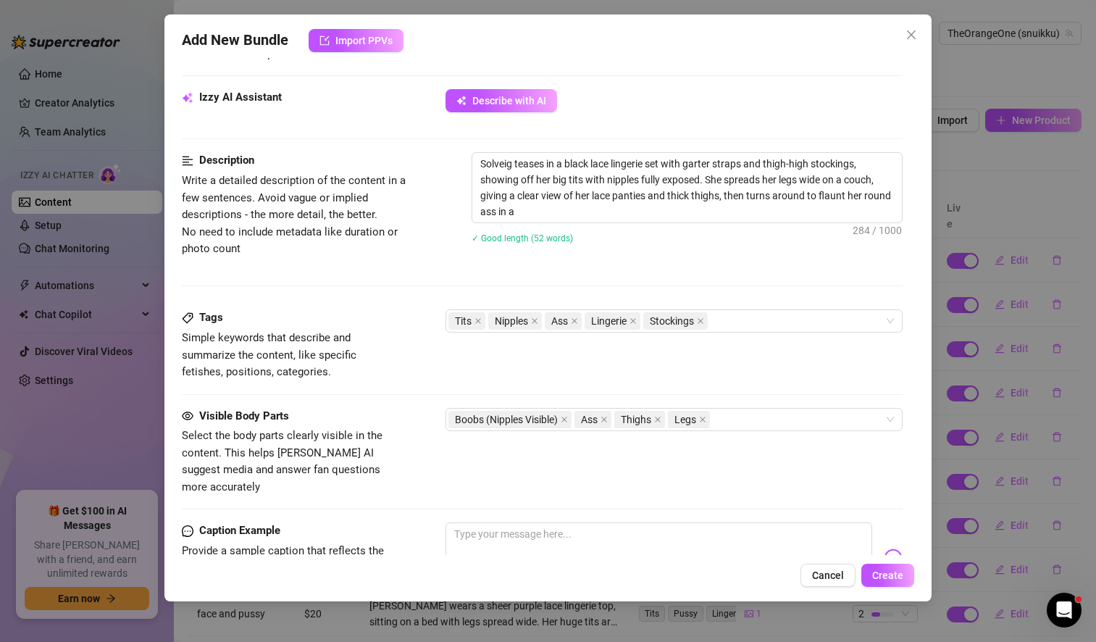
type textarea "Solveig teases in a black lace lingerie set with garter straps and thigh-high s…"
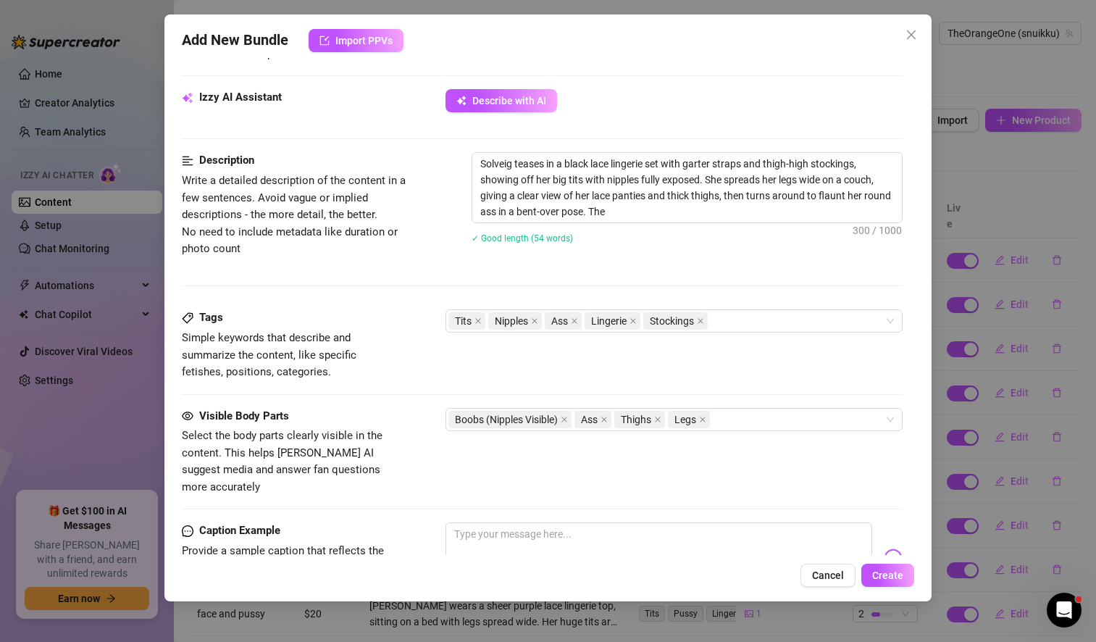
type textarea "Solveig teases in a black lace lingerie set with garter straps and thigh-high s…"
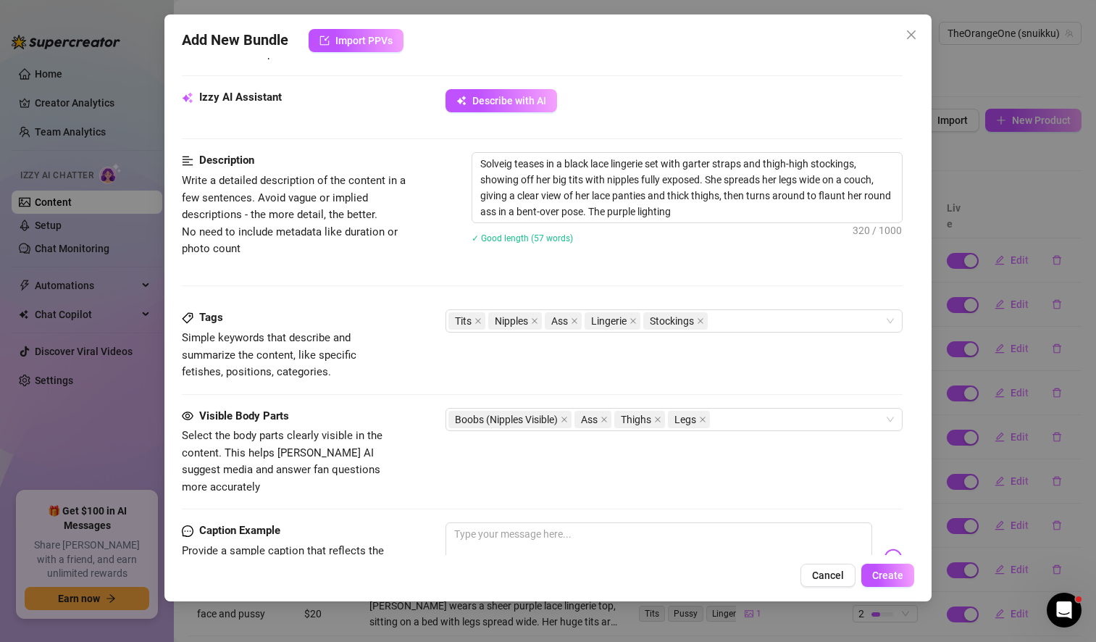
type textarea "Solveig teases in a black lace lingerie set with garter straps and thigh-high s…"
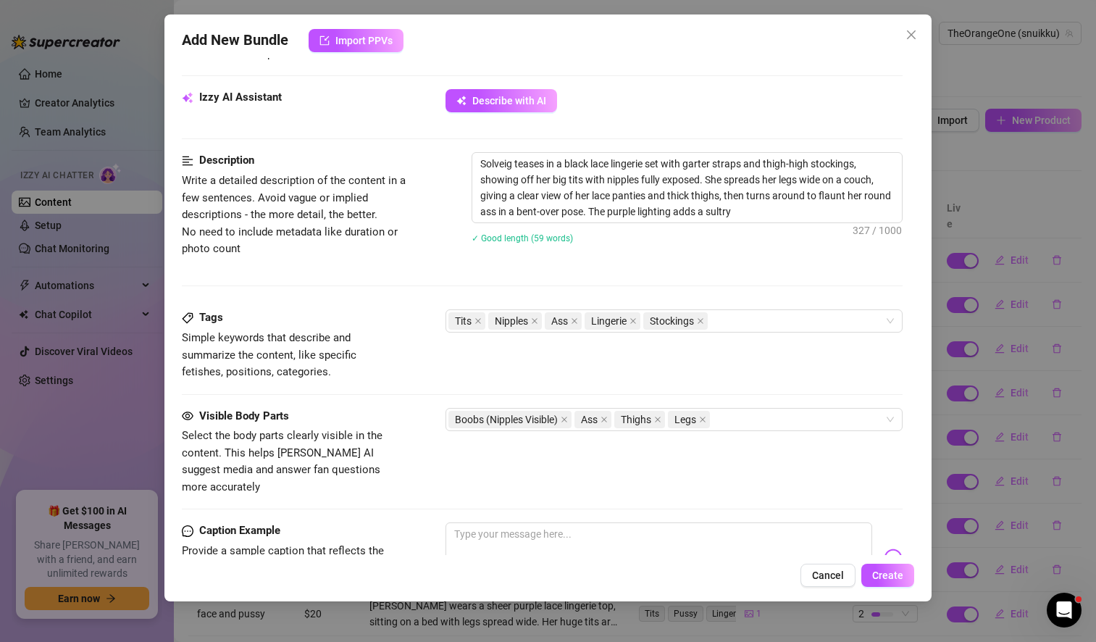
type textarea "Solveig teases in a black lace lingerie set with garter straps and thigh-high s…"
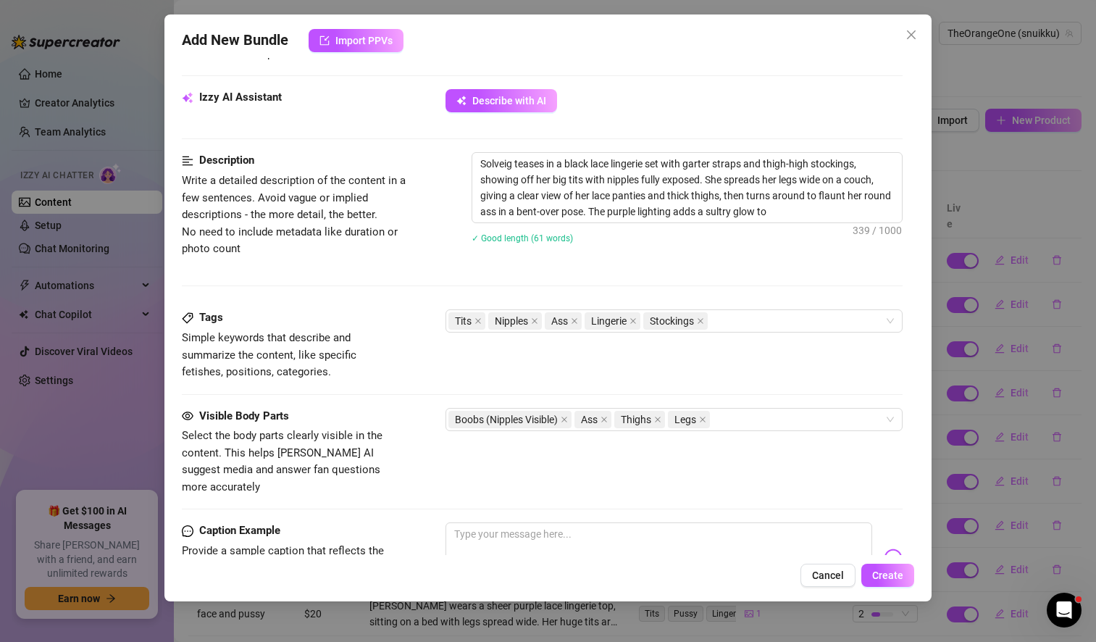
type textarea "Solveig teases in a black lace lingerie set with garter straps and thigh-high s…"
click at [611, 163] on textarea "Solveig teases in a black lace lingerie set with garter straps and thigh-high s…" at bounding box center [686, 188] width 429 height 70
type textarea "Solveig teases in a black lace lingerie set with garter straps and thigh-high s…"
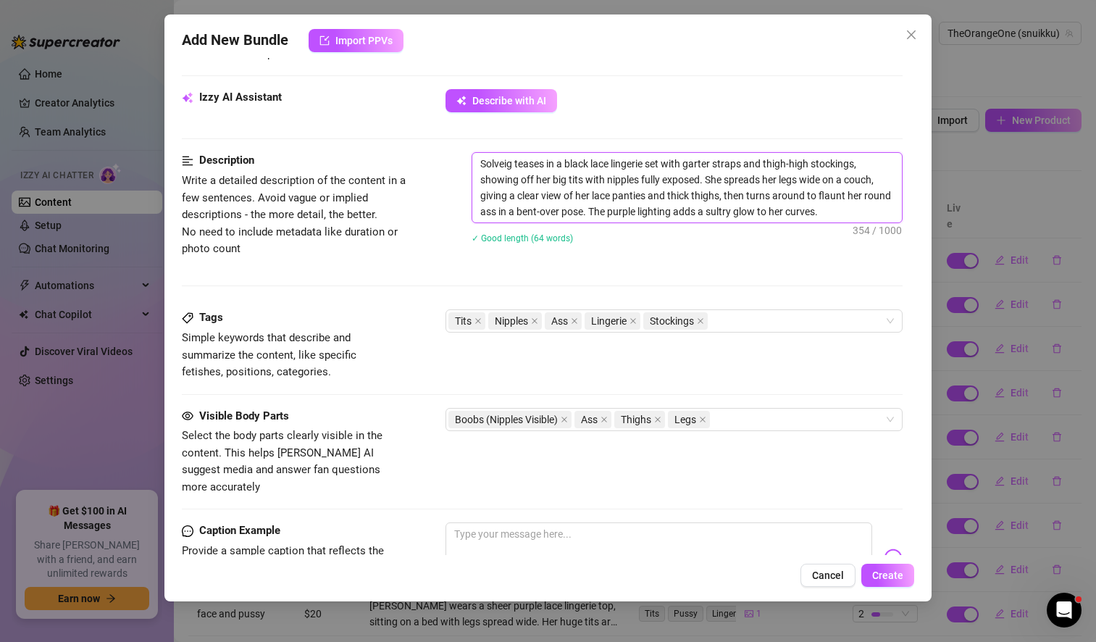
type textarea "Solveig teases in a black lace lingerie set with garter straps and thigh-high s…"
type textarea "Solveig teases in a black lace a lingerie set with garter straps and thigh-high…"
type textarea "Solveig teases in a black lace an lingerie set with garter straps and thigh-hig…"
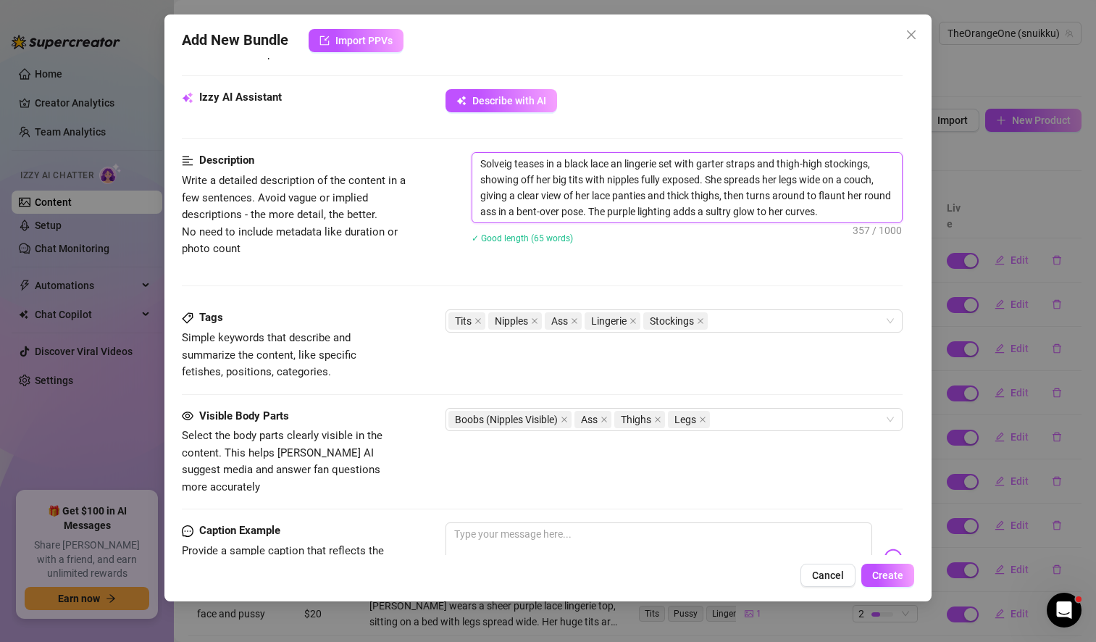
type textarea "Solveig teases in a black lace and lingerie set with garter straps and thigh-hi…"
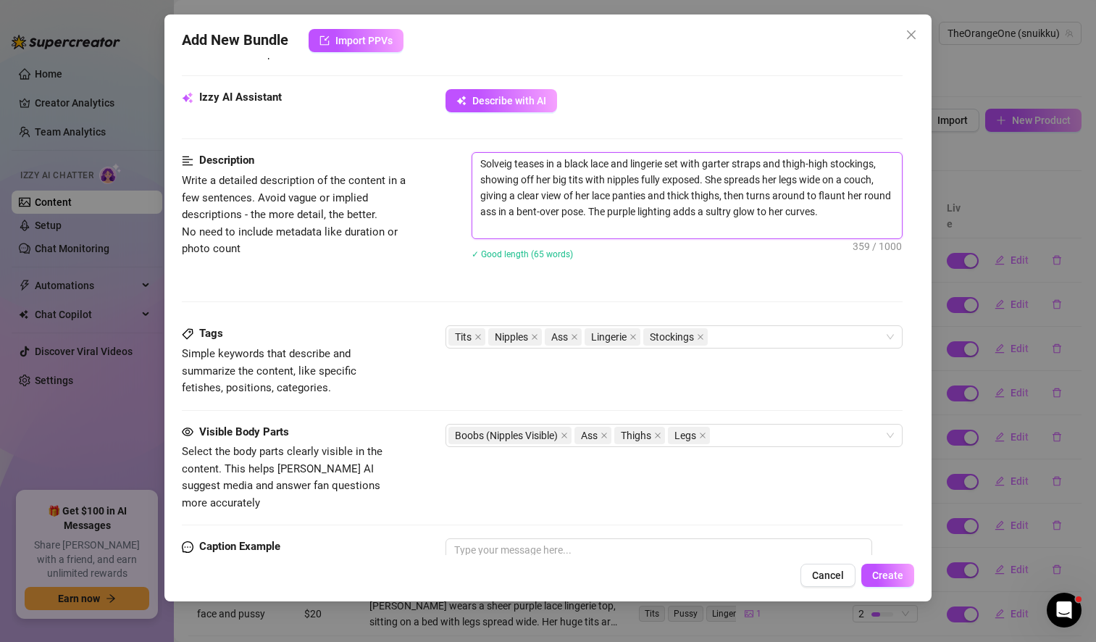
type textarea "Solveig teases in a black lace and lingerie set with garter straps and thigh-hi…"
type textarea "Solveig teases in a black lace and ö lingerie set with garter straps and thigh-…"
type textarea "Solveig teases in a black lace and öe lingerie set with garter straps and thigh…"
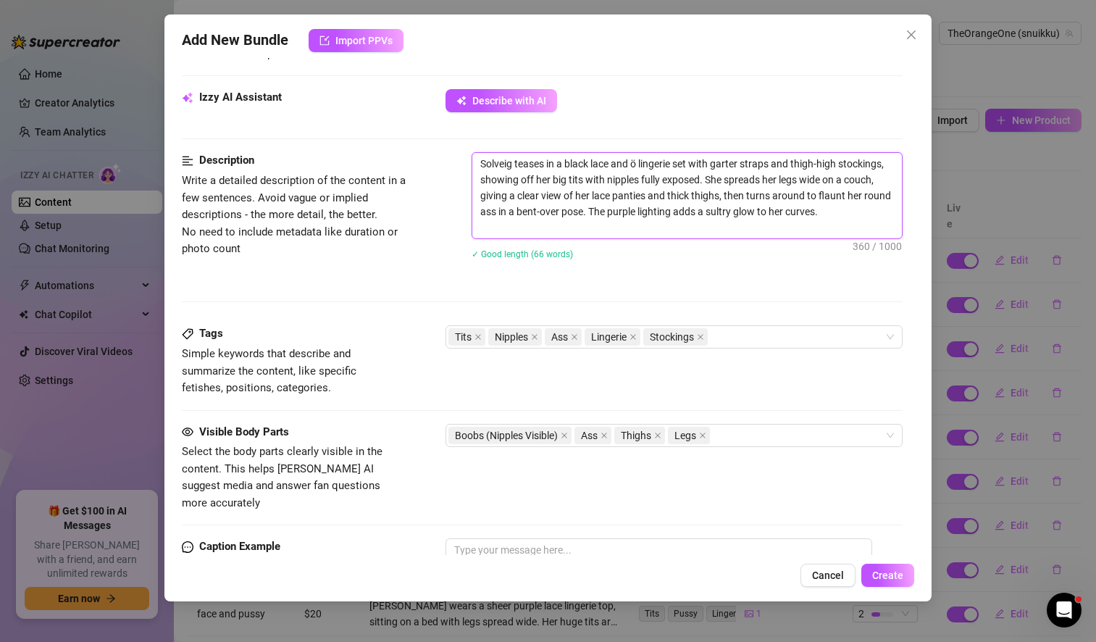
type textarea "Solveig teases in a black lace and öe lingerie set with garter straps and thigh…"
type textarea "Solveig teases in a black lace and ö lingerie set with garter straps and thigh-…"
type textarea "Solveig teases in a black lace and lingerie set with garter straps and thigh-hi…"
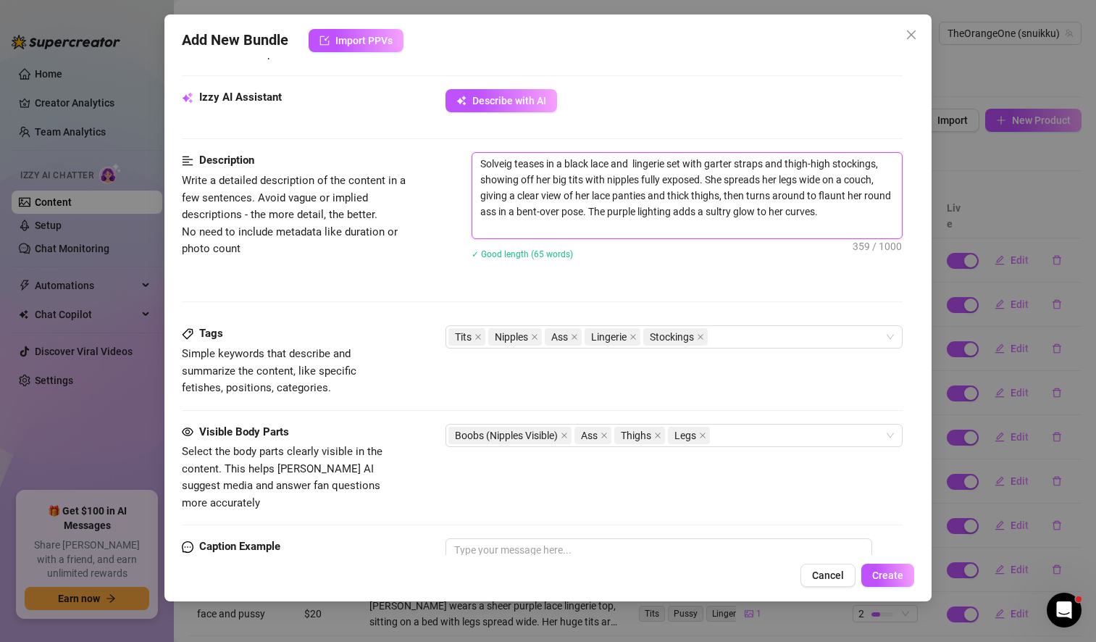
type textarea "Solveig teases in a black lace and l lingerie set with garter straps and thigh-…"
type textarea "Solveig teases in a black lace and le lingerie set with garter straps and thigh…"
type textarea "Solveig teases in a black lace and lea lingerie set with garter straps and thig…"
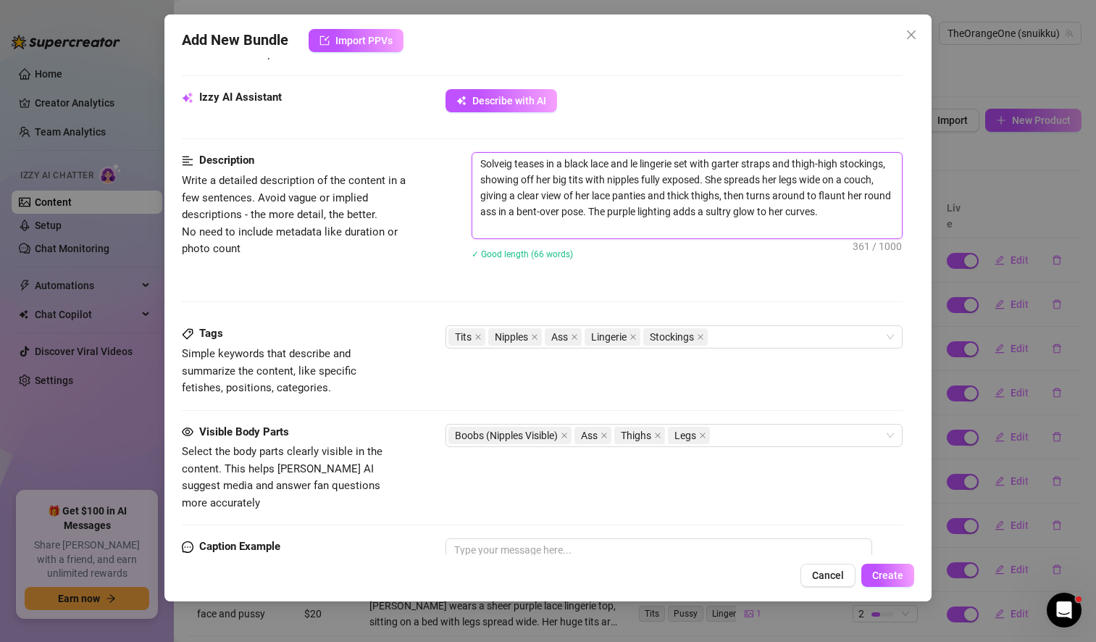
type textarea "Solveig teases in a black lace and lea lingerie set with garter straps and thig…"
type textarea "Solveig teases in a black lace and leat lingerie set with garter straps and thi…"
type textarea "Solveig teases in a black lace and [PERSON_NAME] lingerie set with garter strap…"
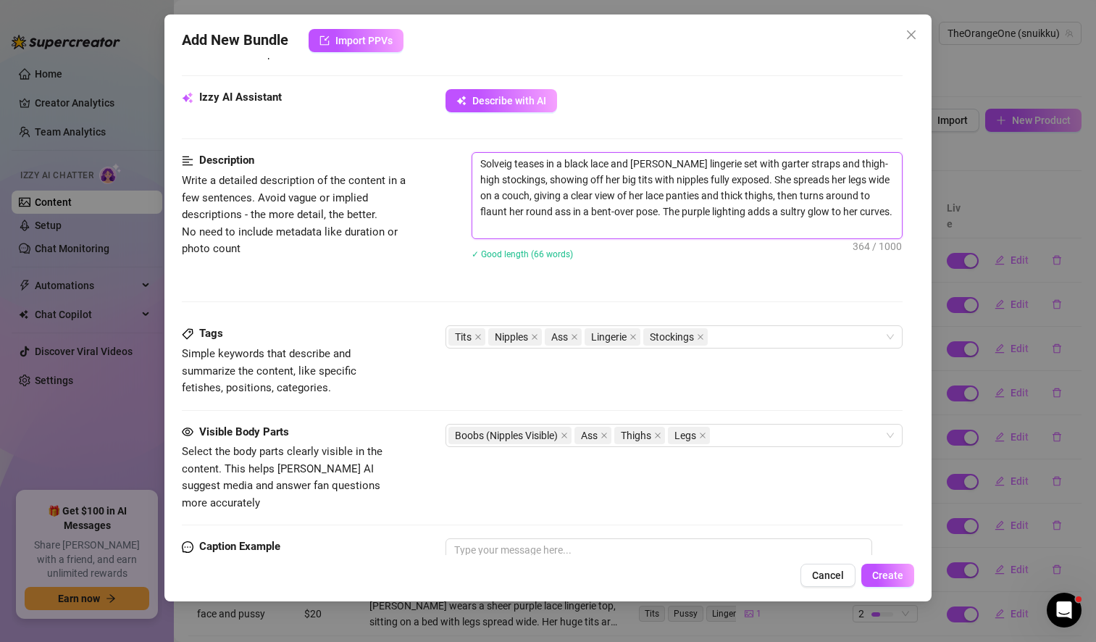
type textarea "Solveig teases in a black lace and leathe lingerie set with garter straps and t…"
type textarea "Solveig teases in a black lace and leather lingerie set with garter straps and …"
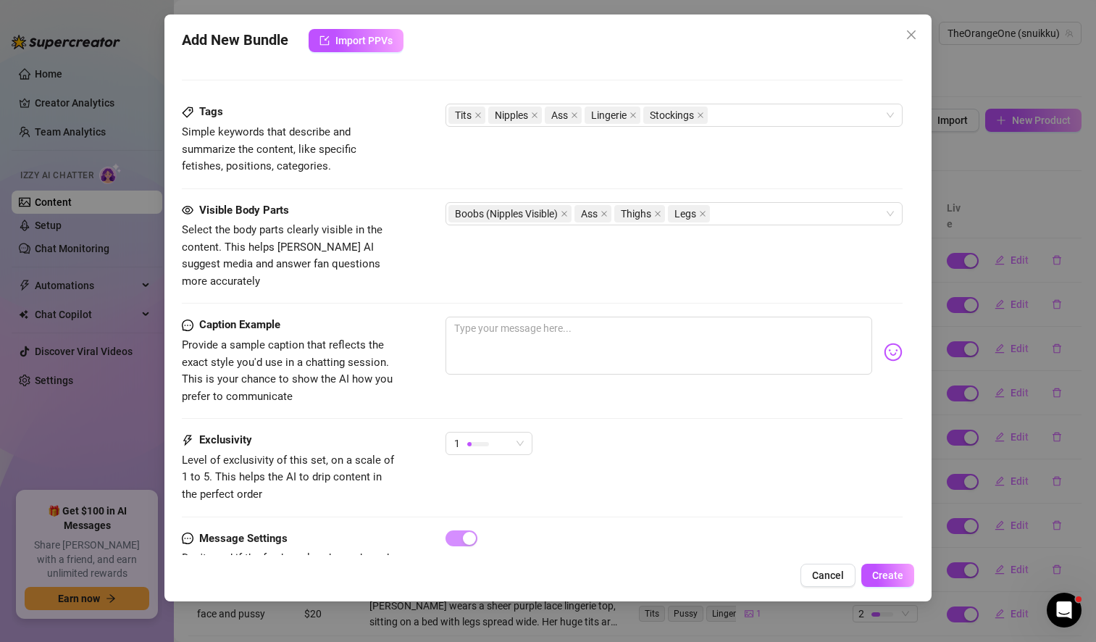
scroll to position [723, 0]
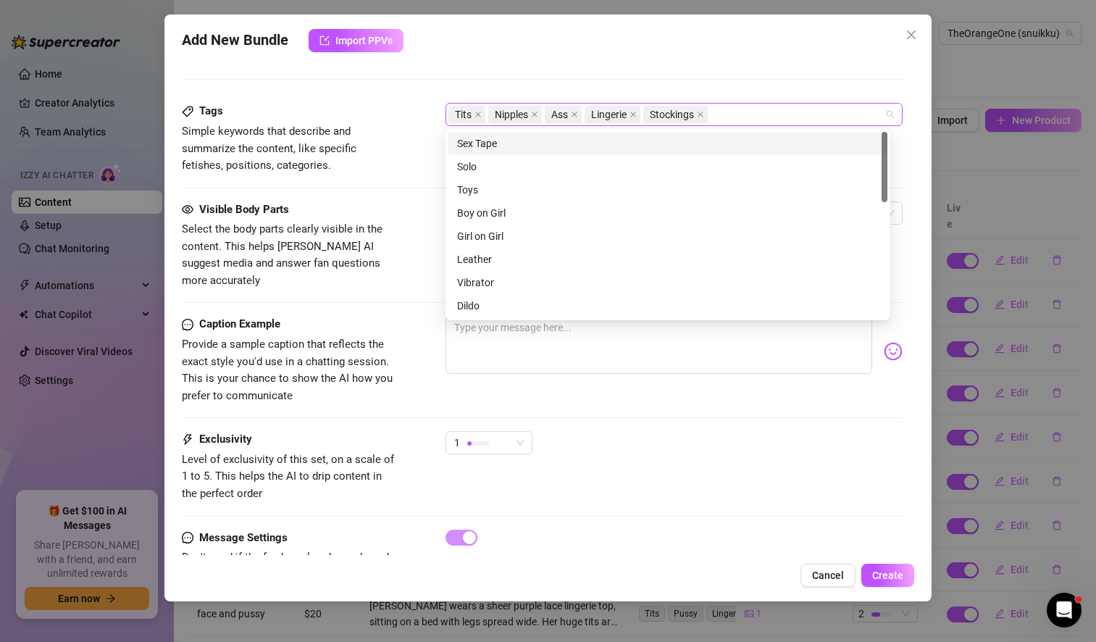
click at [763, 116] on div "Tits Nipples Ass Lingerie Stockings" at bounding box center [666, 114] width 436 height 20
type textarea "Solveig teases in a black lace and leather lingerie set with garter straps and …"
click at [490, 260] on div "Leather" at bounding box center [668, 259] width 422 height 16
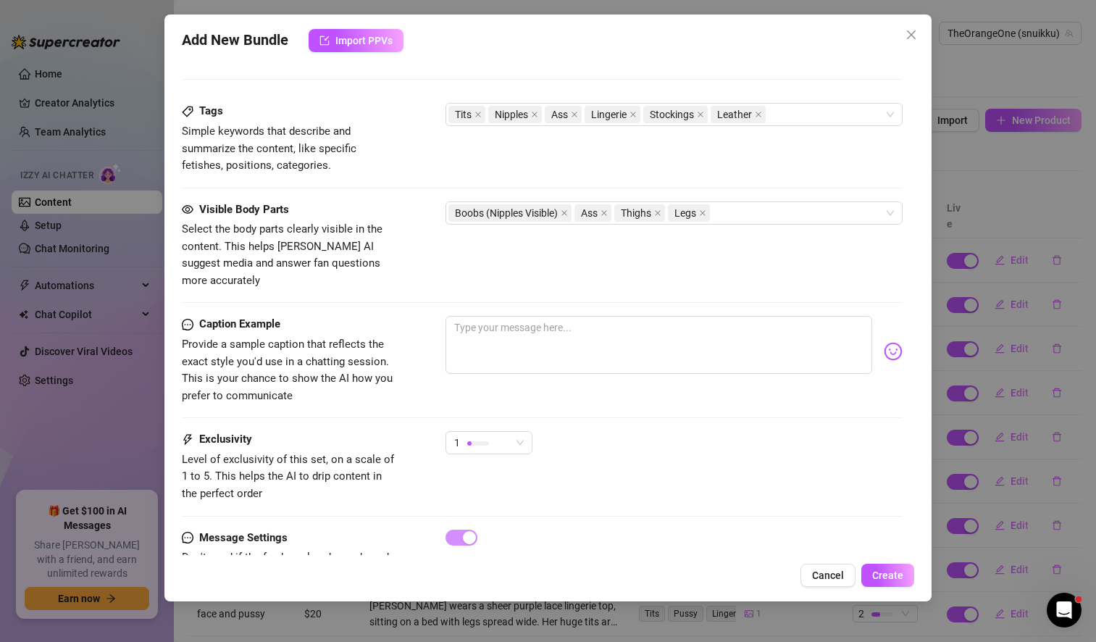
click at [401, 316] on div "Caption Example Provide a sample caption that reflects the exact style you'd us…" at bounding box center [542, 360] width 721 height 88
click at [500, 316] on textarea at bounding box center [658, 345] width 427 height 58
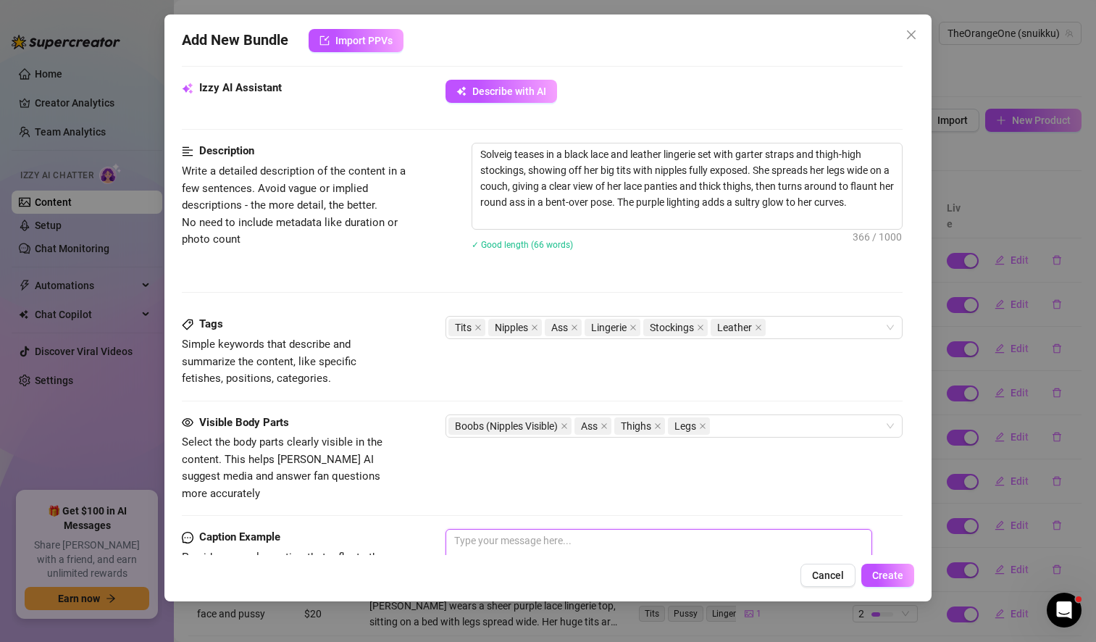
scroll to position [509, 0]
drag, startPoint x: 565, startPoint y: 154, endPoint x: 863, endPoint y: 149, distance: 298.4
click at [863, 149] on textarea "Solveig teases in a black lace and leather lingerie set with garter straps and …" at bounding box center [686, 186] width 429 height 85
click at [588, 529] on textarea at bounding box center [658, 558] width 427 height 58
paste textarea "black lace and leather lingerie set with garter straps and thigh-high"
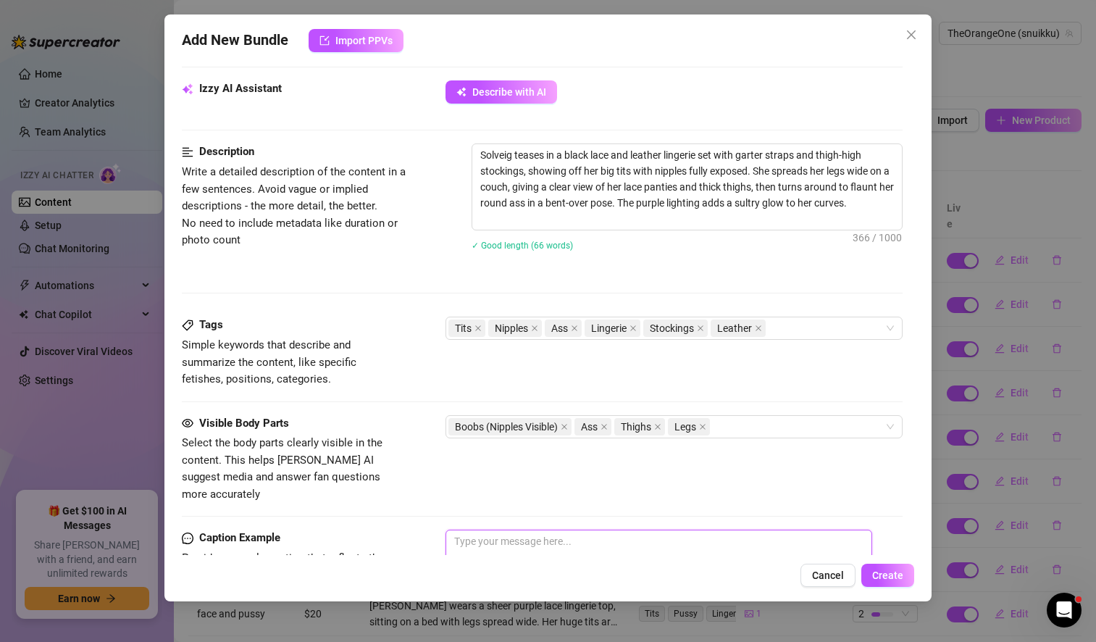
type textarea "black lace and leather lingerie set with garter straps and thigh-high"
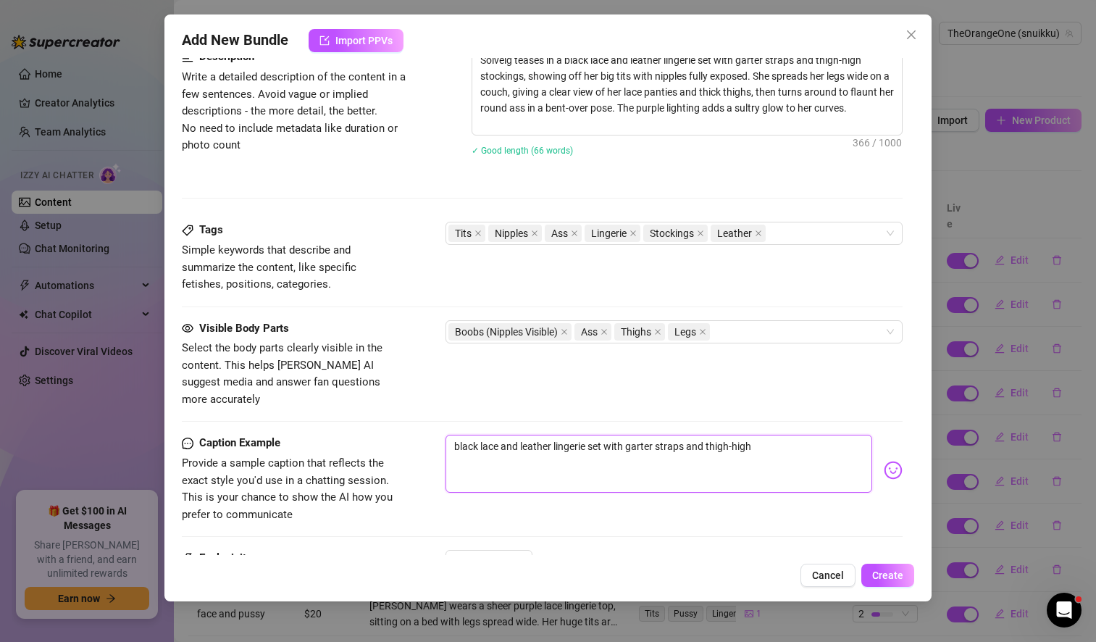
scroll to position [624, 0]
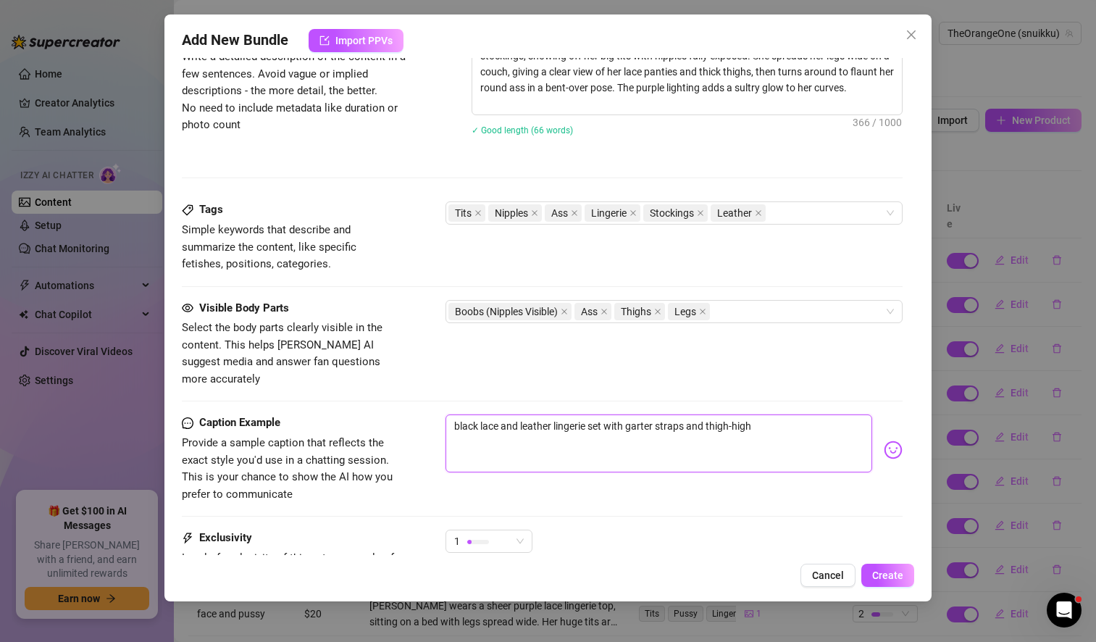
type textarea "black lace and leather lingerie set with garter straps and thigh-high,"
type textarea "black lace and leather lingerie set with garter straps and thigh-high, s"
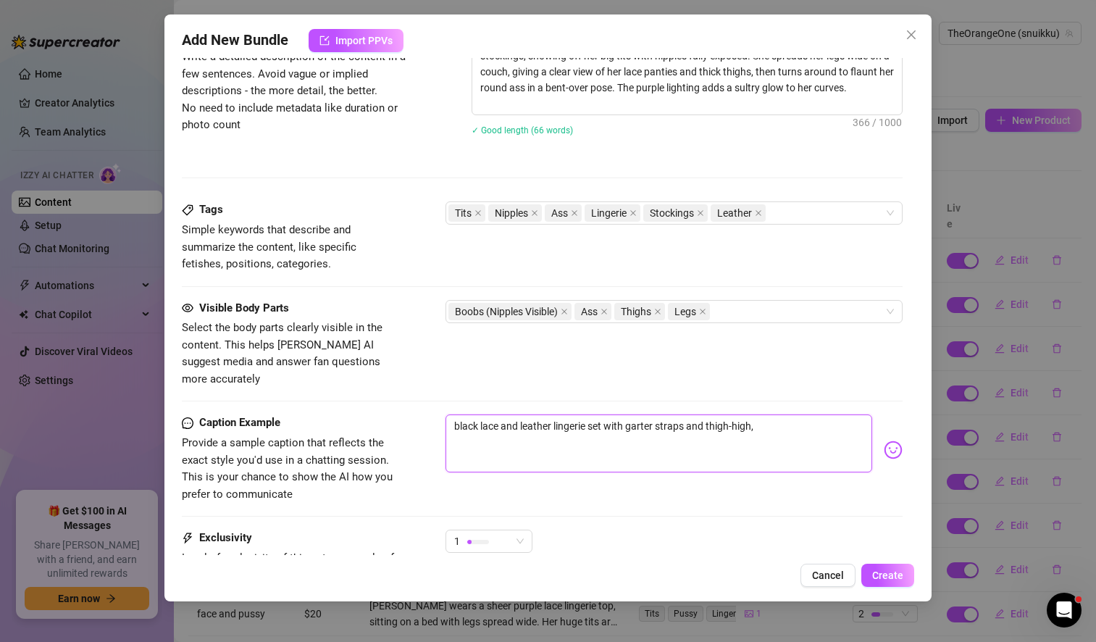
type textarea "black lace and leather lingerie set with garter straps and thigh-high, s"
type textarea "black lace and leather lingerie set with garter straps and thigh-high, sh"
type textarea "black lace and leather lingerie set with garter straps and thigh-high, sho"
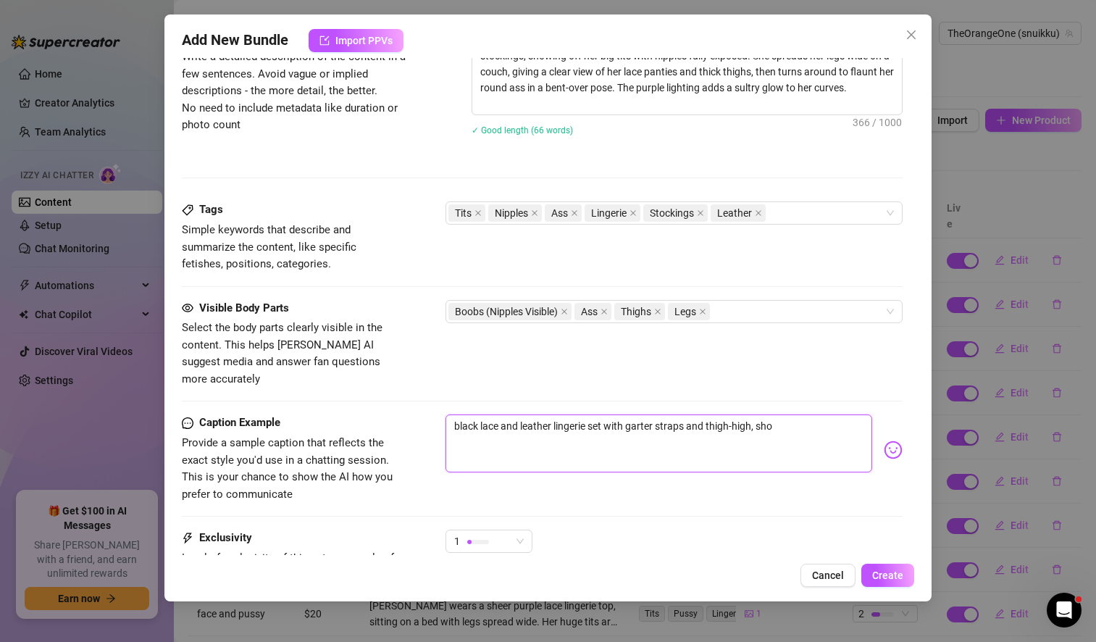
type textarea "black lace and leather lingerie set with garter straps and thigh-high, show"
type textarea "black lace and leather lingerie set with garter straps and thigh-high, showi"
type textarea "black lace and leather lingerie set with garter straps and thigh-high, showin"
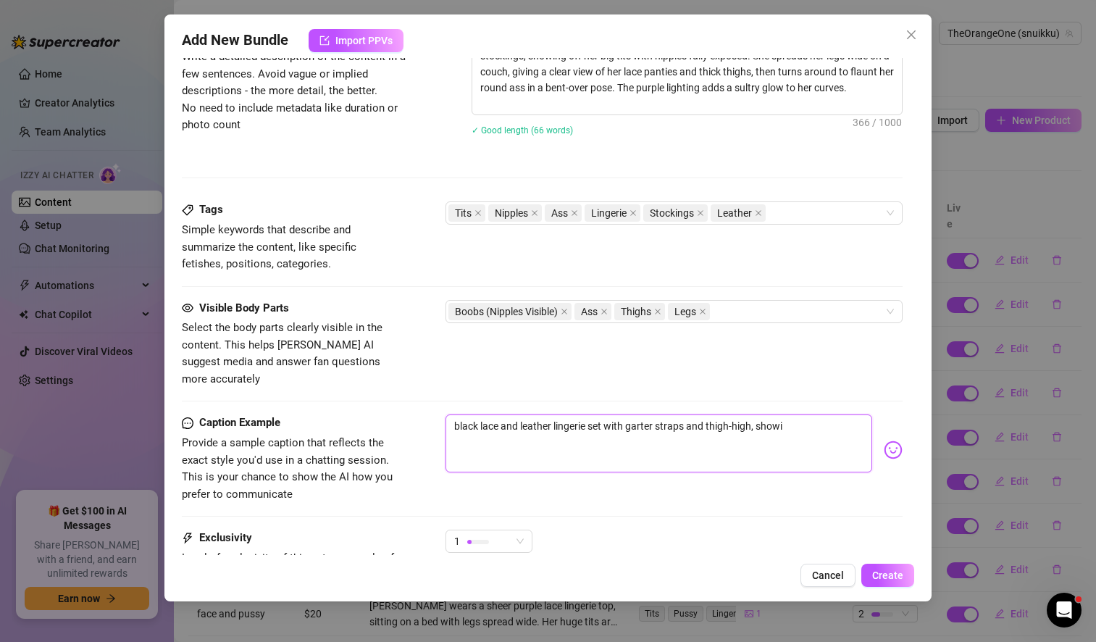
type textarea "black lace and leather lingerie set with garter straps and thigh-high, showin"
type textarea "black lace and leather lingerie set with garter straps and thigh-high, showing"
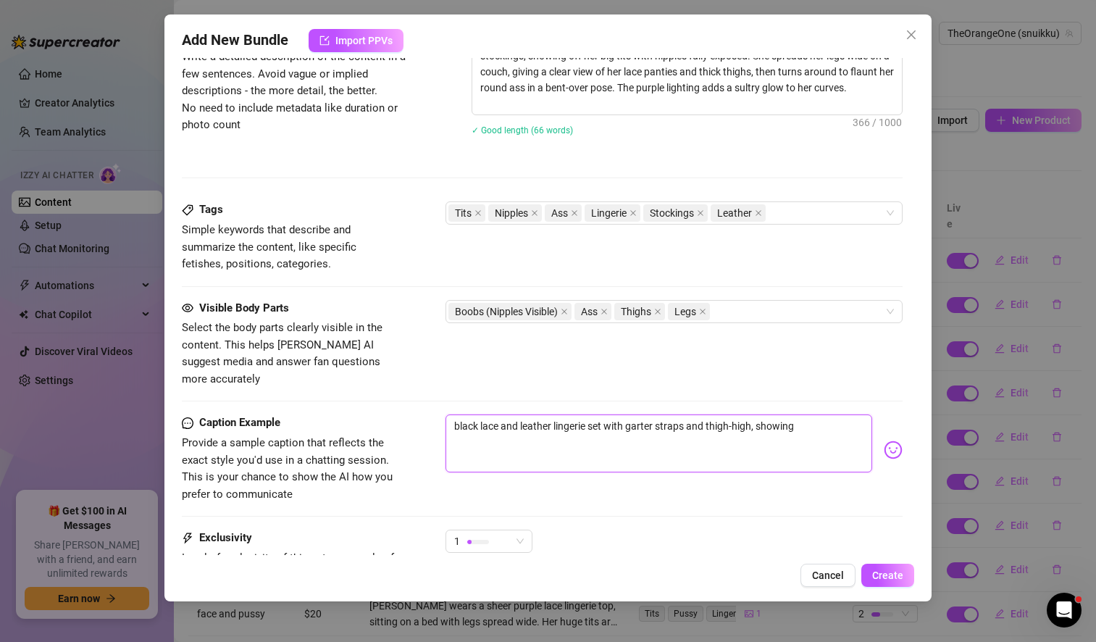
type textarea "black lace and leather lingerie set with garter straps and thigh-high, showing o"
type textarea "black lace and leather lingerie set with garter straps and thigh-high, showing …"
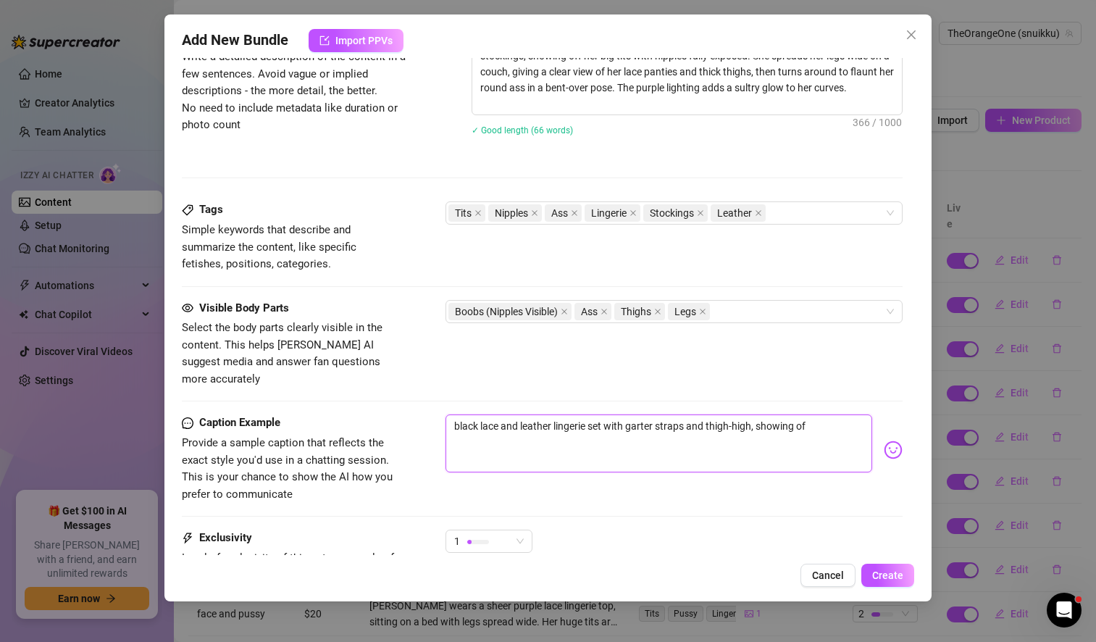
type textarea "black lace and leather lingerie set with garter straps and thigh-high, showing …"
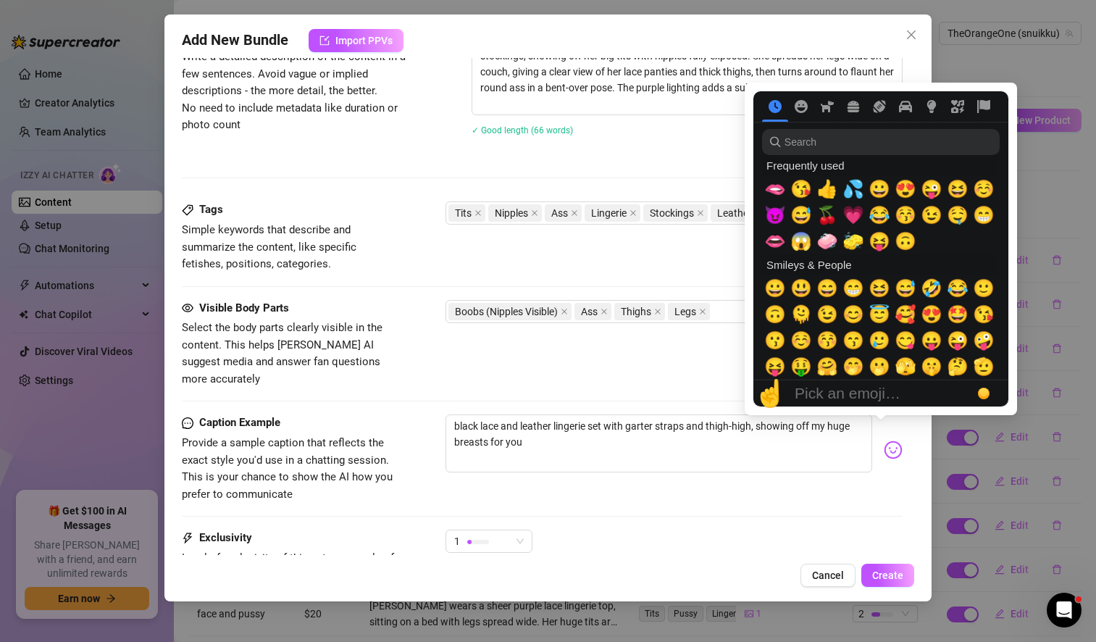
click at [884, 440] on img at bounding box center [893, 449] width 19 height 19
click at [771, 188] on span "🫦" at bounding box center [775, 189] width 22 height 20
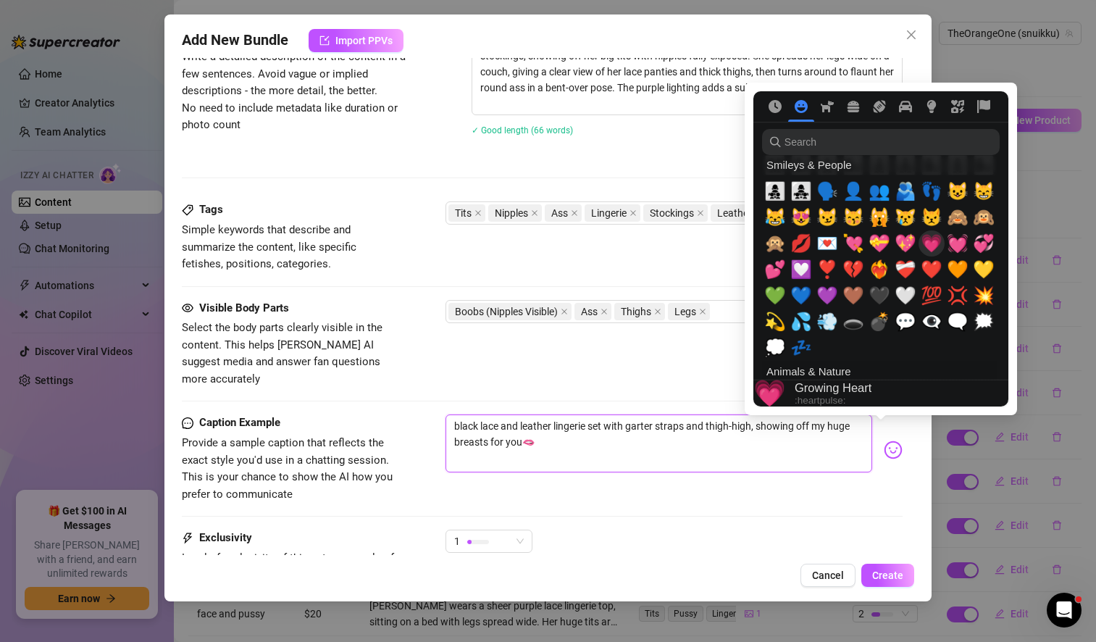
scroll to position [1454, 0]
click at [880, 293] on span "🖤" at bounding box center [879, 295] width 22 height 20
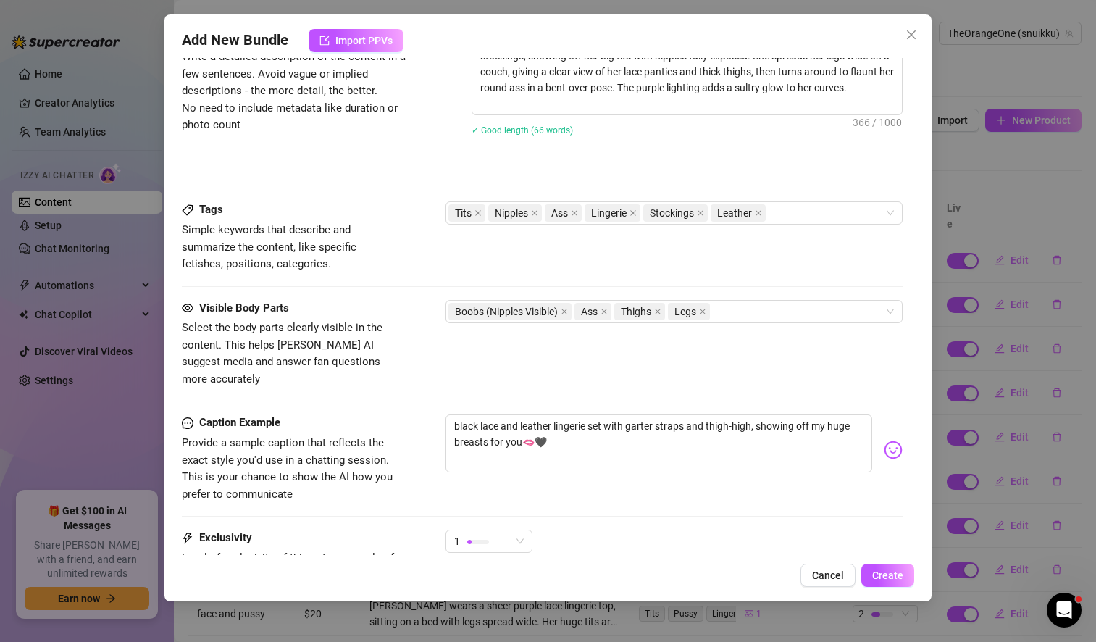
click at [574, 468] on div "black lace and leather lingerie set with garter straps and thigh-high, showing …" at bounding box center [673, 449] width 457 height 71
click at [516, 530] on span "1" at bounding box center [489, 541] width 70 height 22
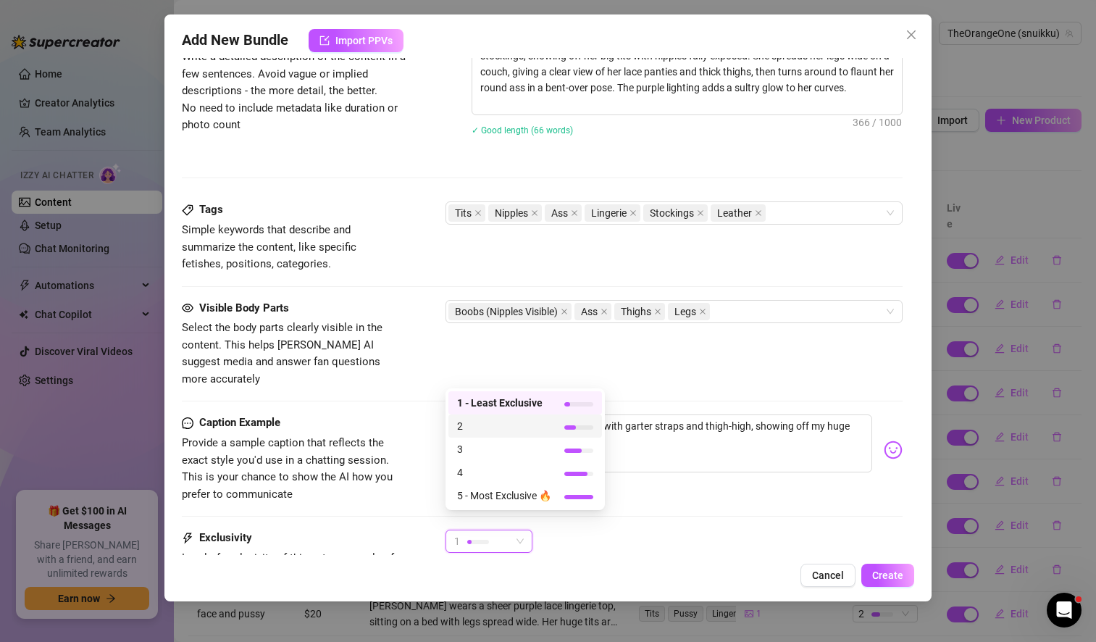
click at [506, 427] on span "2" at bounding box center [504, 426] width 94 height 16
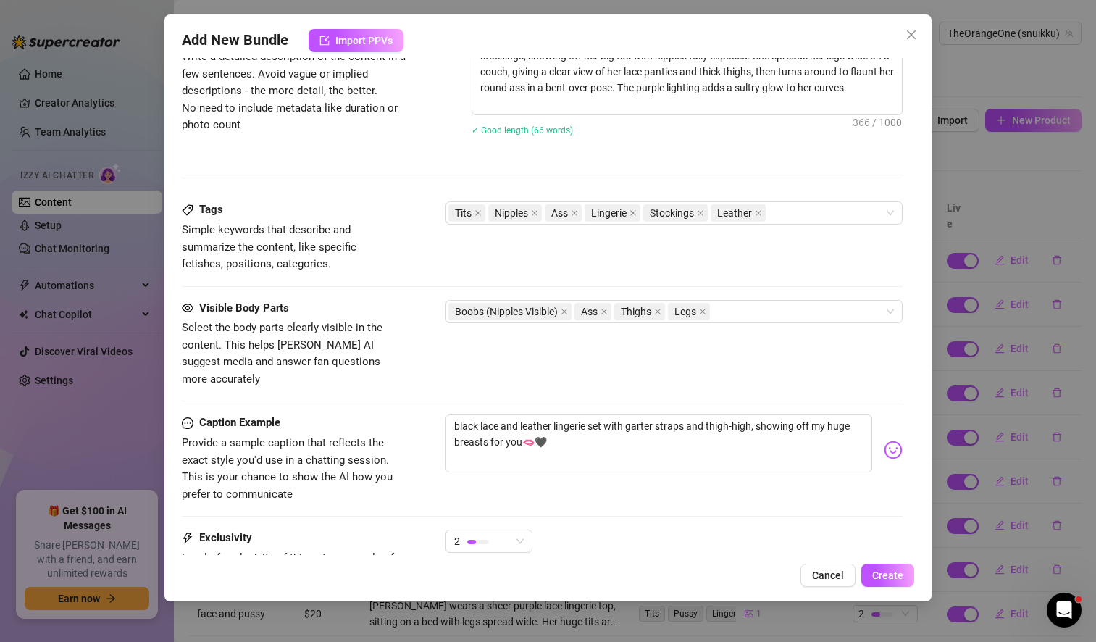
click at [665, 479] on div "Caption Example Provide a sample caption that reflects the exact style you'd us…" at bounding box center [542, 458] width 721 height 88
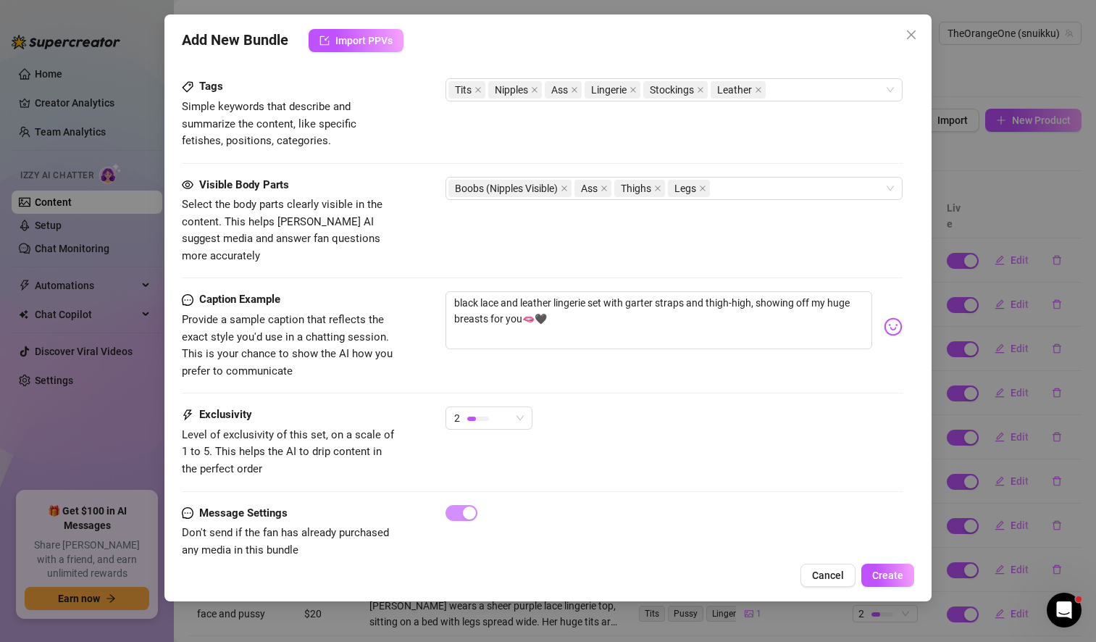
scroll to position [761, 0]
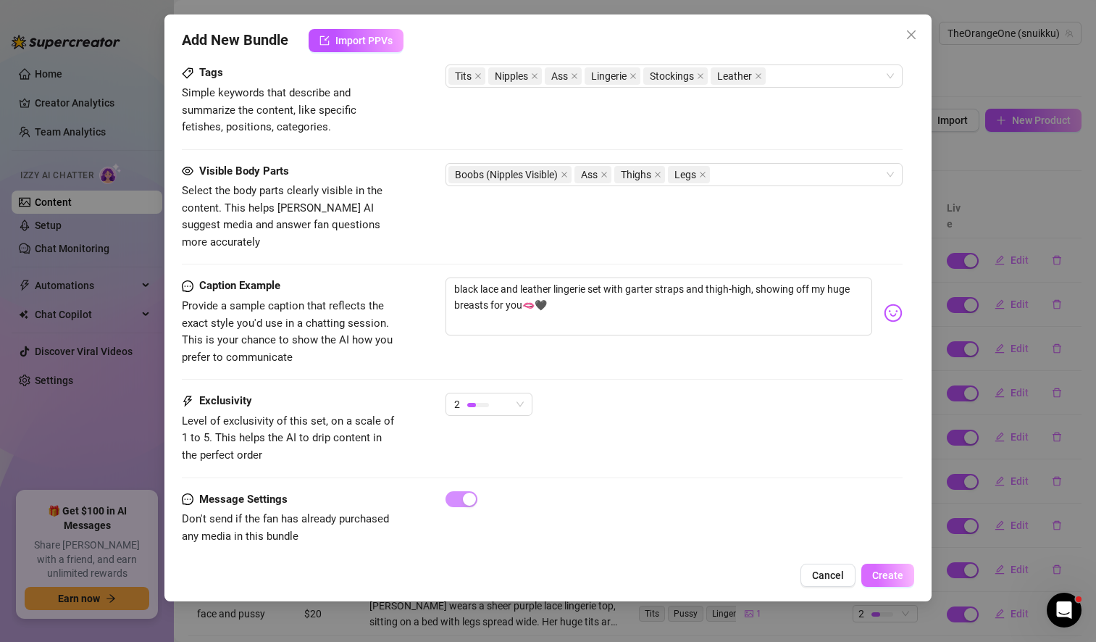
click at [897, 579] on span "Create" at bounding box center [887, 575] width 31 height 12
